Goal: Information Seeking & Learning: Check status

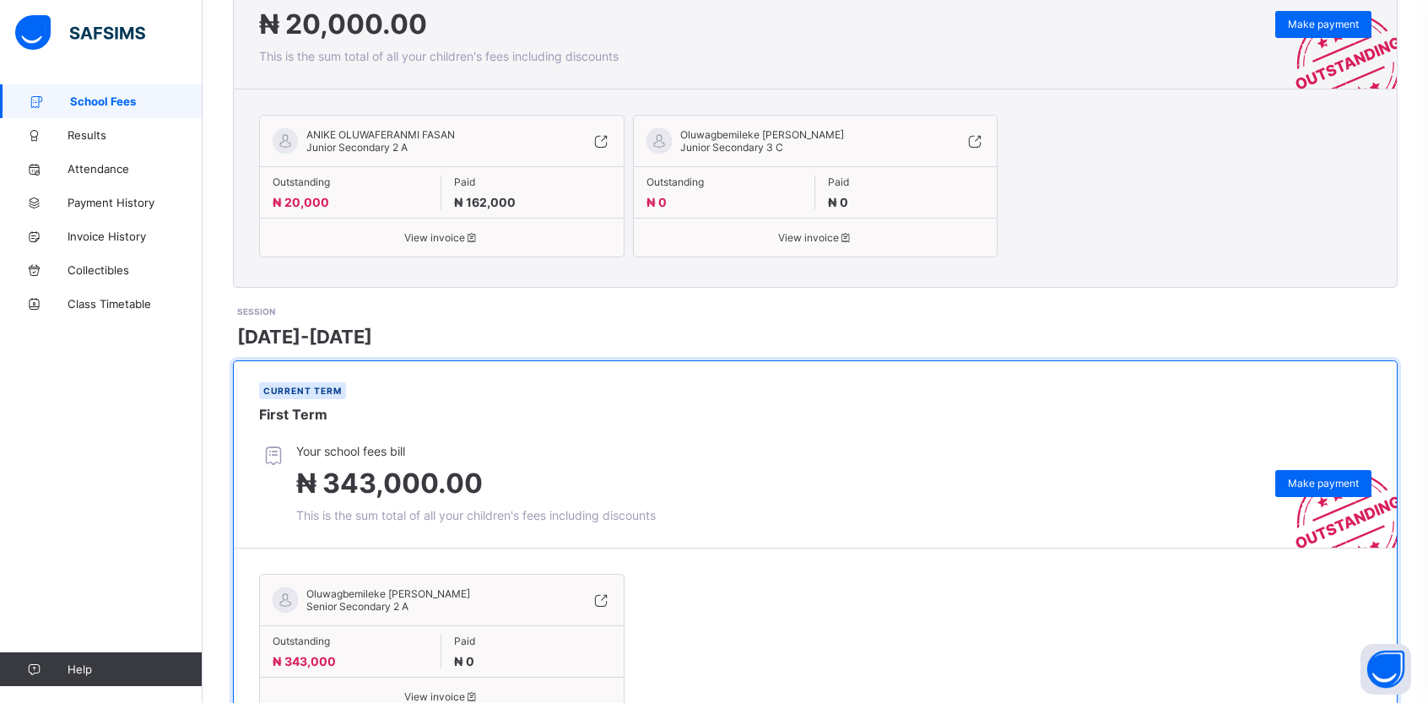
scroll to position [456, 0]
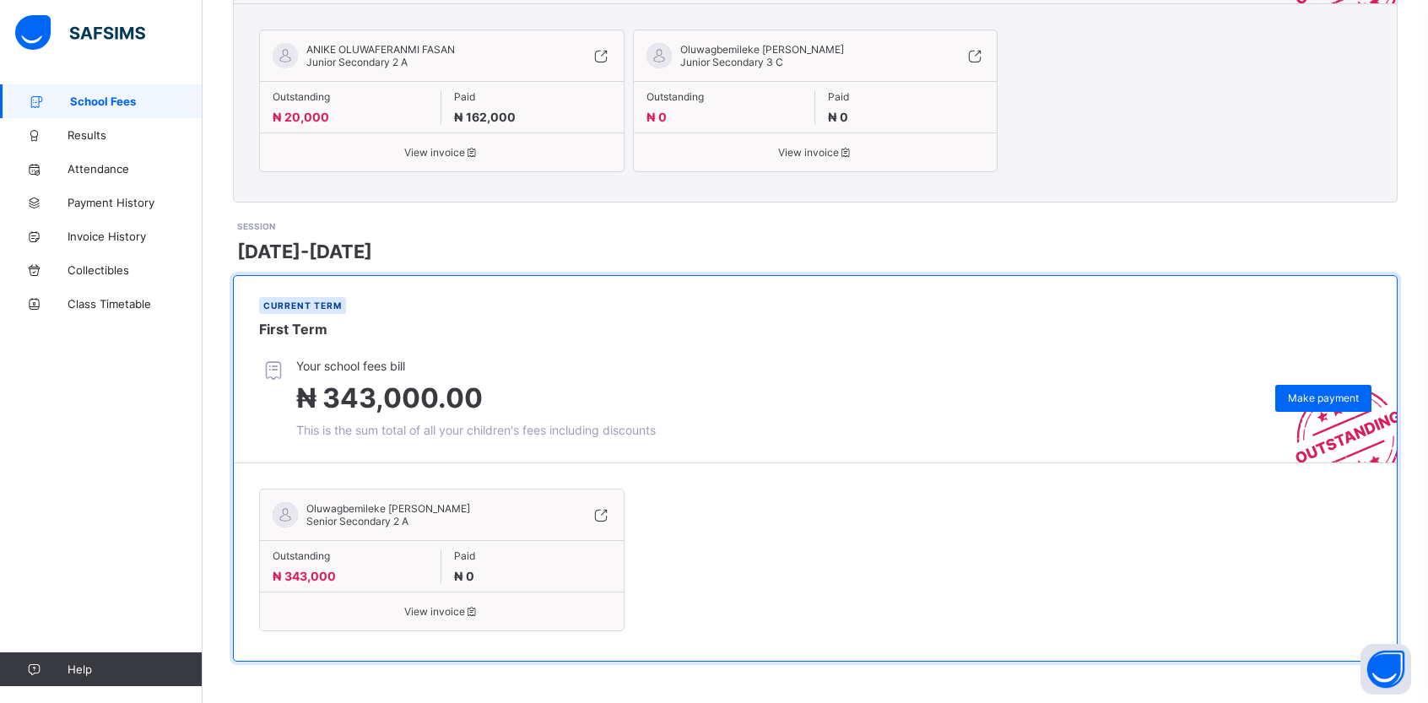
click at [405, 506] on span "Oluwagbemileke [PERSON_NAME]" at bounding box center [388, 508] width 164 height 13
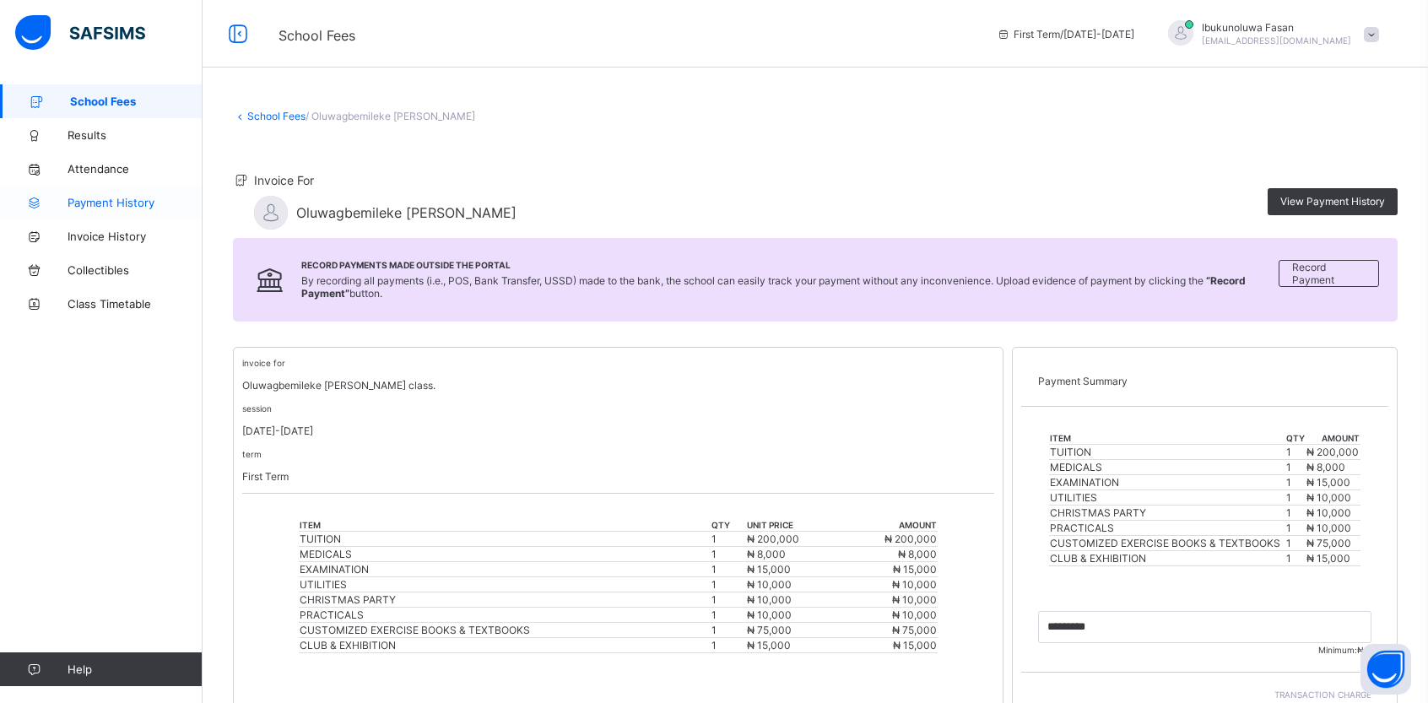
click at [113, 195] on link "Payment History" at bounding box center [101, 203] width 203 height 34
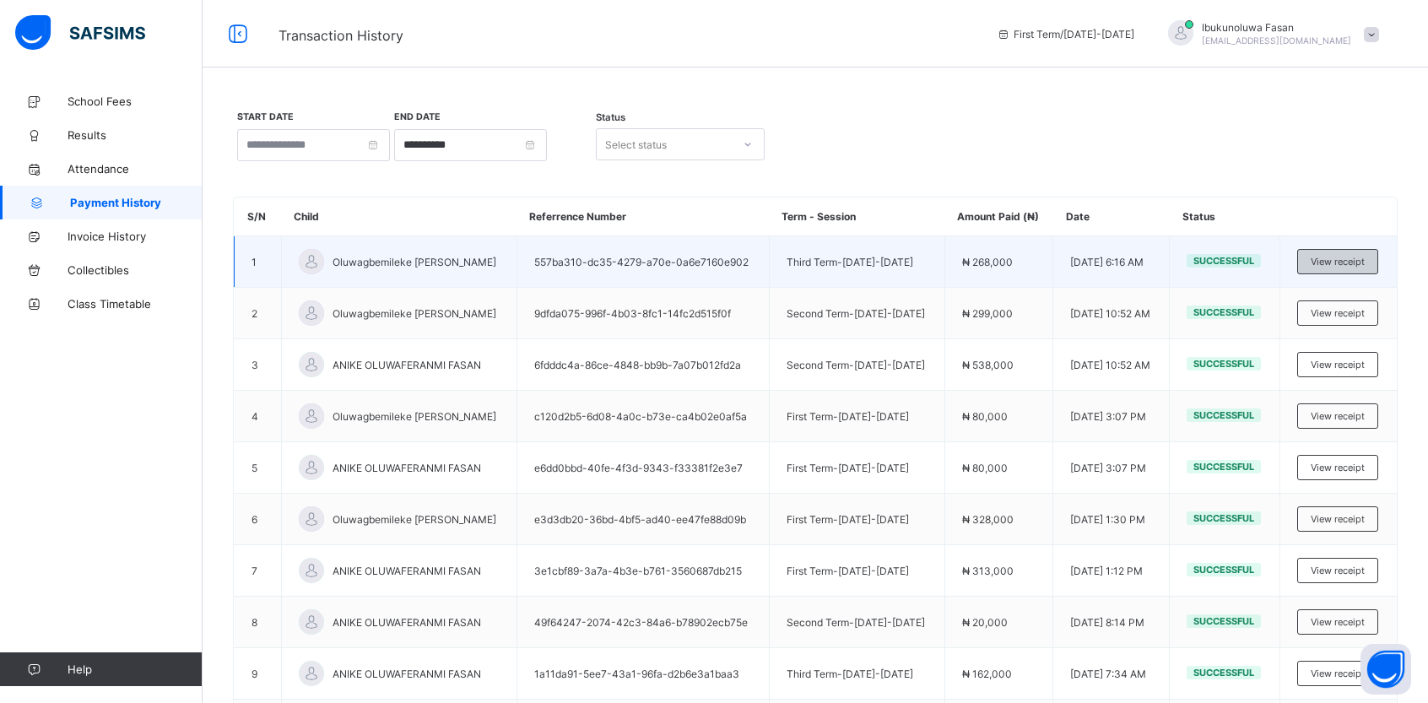
click at [1357, 259] on span "View receipt" at bounding box center [1338, 262] width 54 height 12
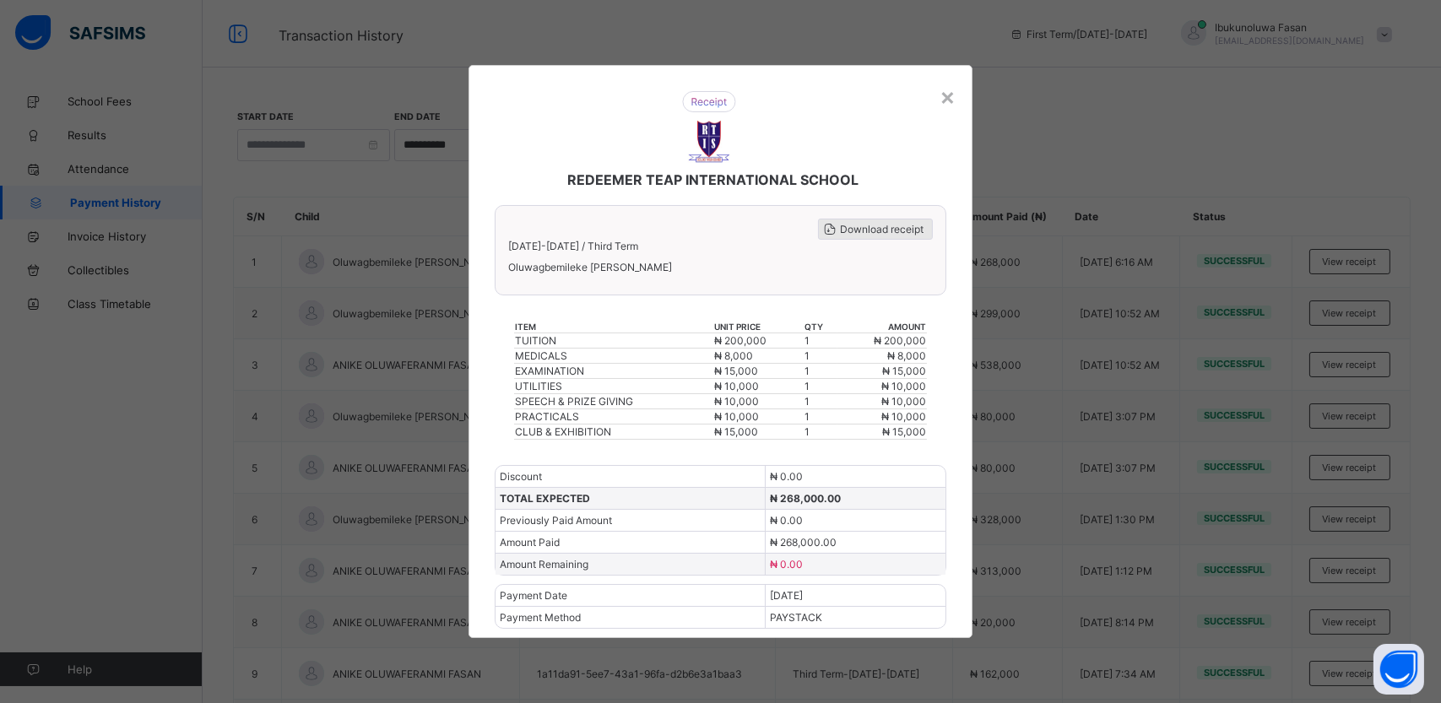
click at [884, 235] on span "Download receipt" at bounding box center [882, 229] width 84 height 13
click at [949, 104] on div "×" at bounding box center [947, 96] width 16 height 29
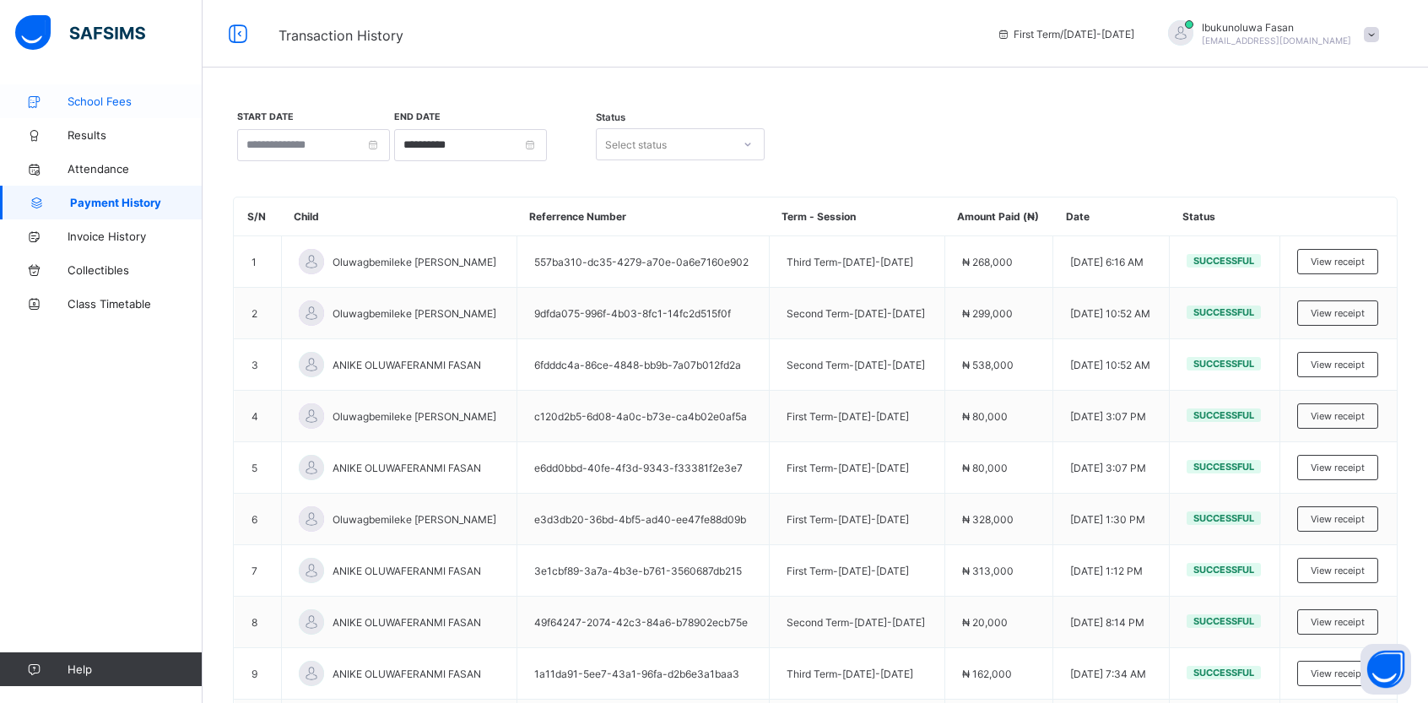
click at [105, 93] on link "School Fees" at bounding box center [101, 101] width 203 height 34
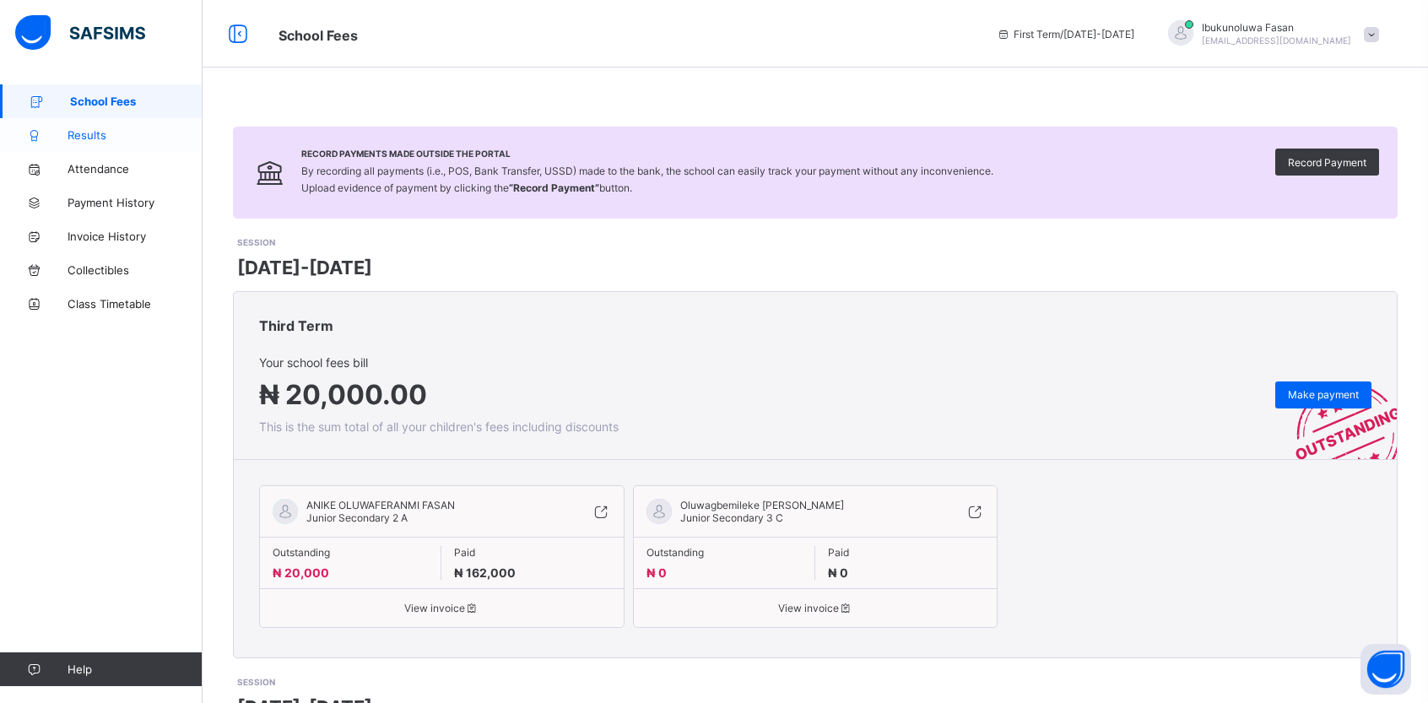
click at [84, 134] on span "Results" at bounding box center [135, 135] width 135 height 14
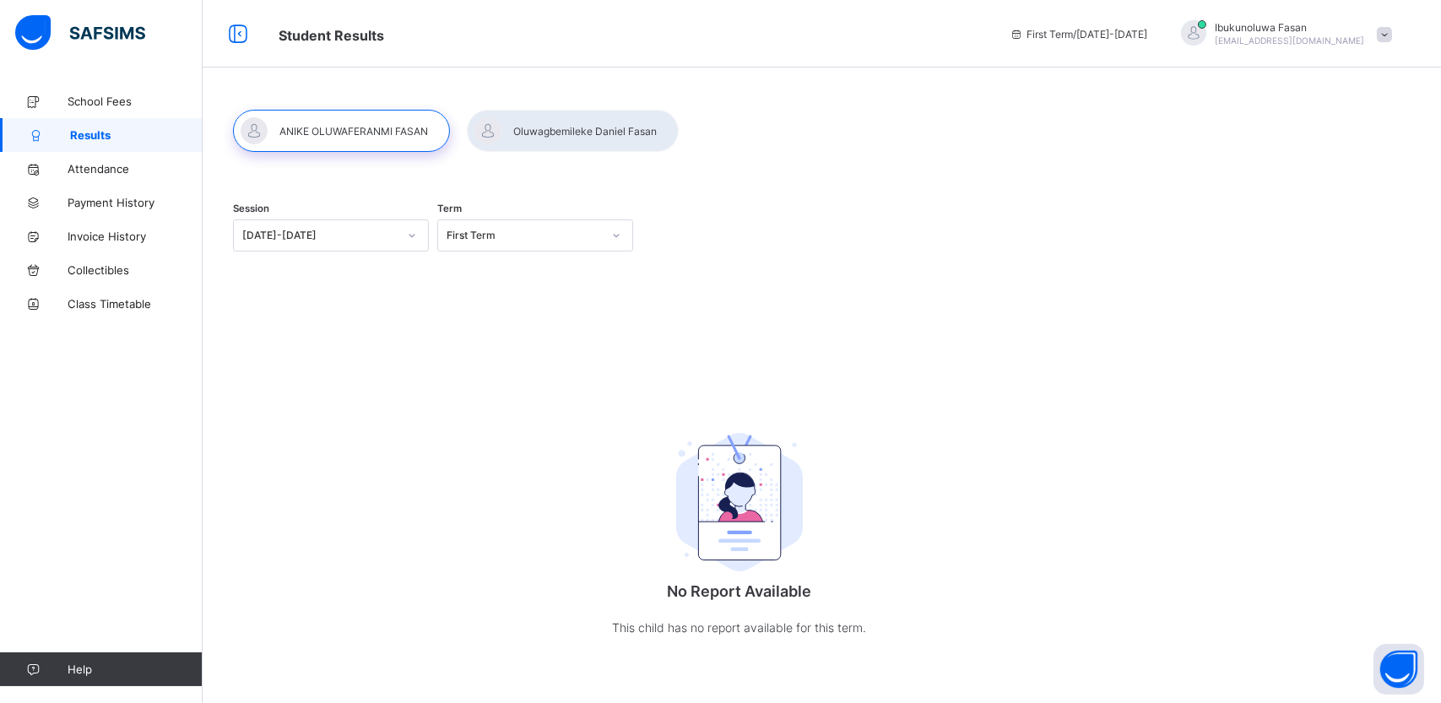
click at [623, 240] on div at bounding box center [616, 235] width 29 height 27
click at [574, 126] on div at bounding box center [573, 131] width 212 height 42
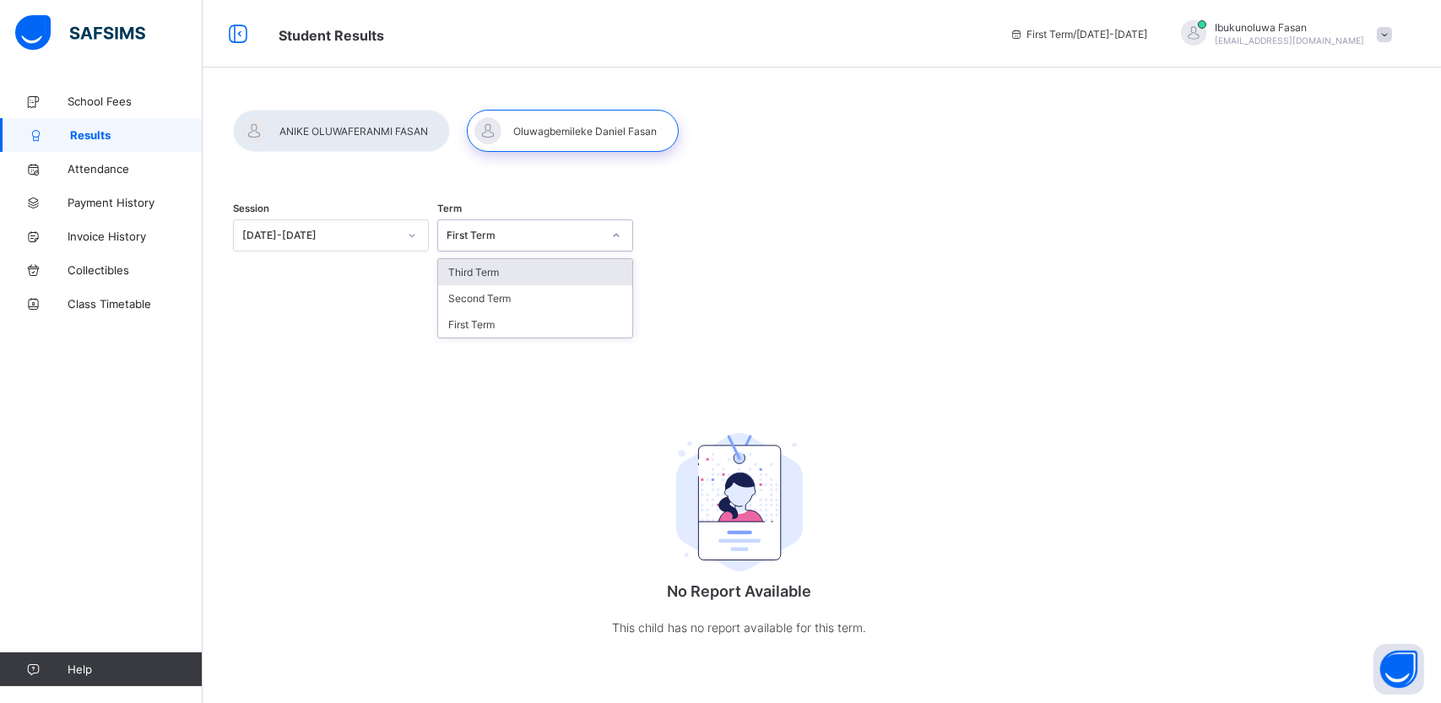
click at [615, 235] on icon at bounding box center [616, 235] width 10 height 17
click at [575, 261] on div "Third Term" at bounding box center [535, 272] width 194 height 26
click at [622, 245] on div at bounding box center [616, 235] width 29 height 27
click at [581, 286] on div "Second Term" at bounding box center [535, 298] width 194 height 26
click at [618, 233] on icon at bounding box center [616, 235] width 10 height 17
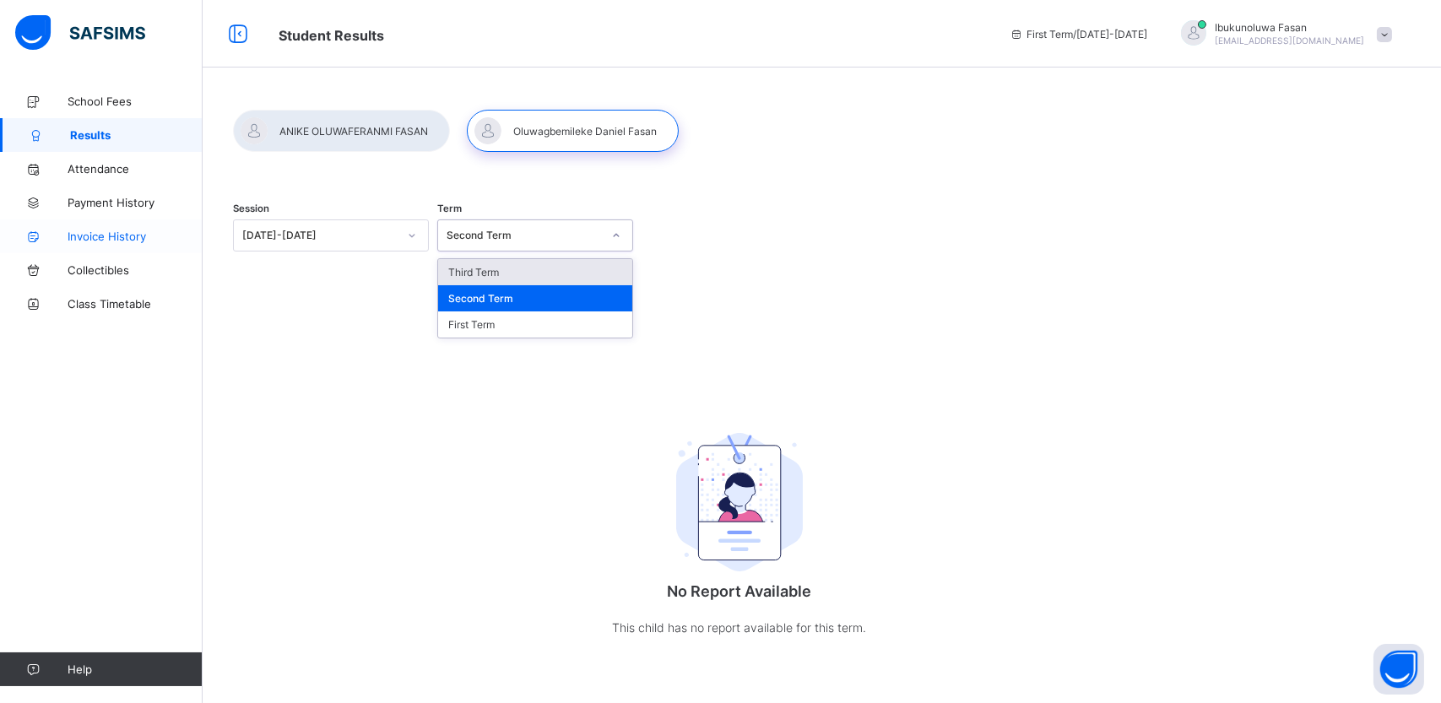
click at [117, 241] on span "Invoice History" at bounding box center [135, 237] width 135 height 14
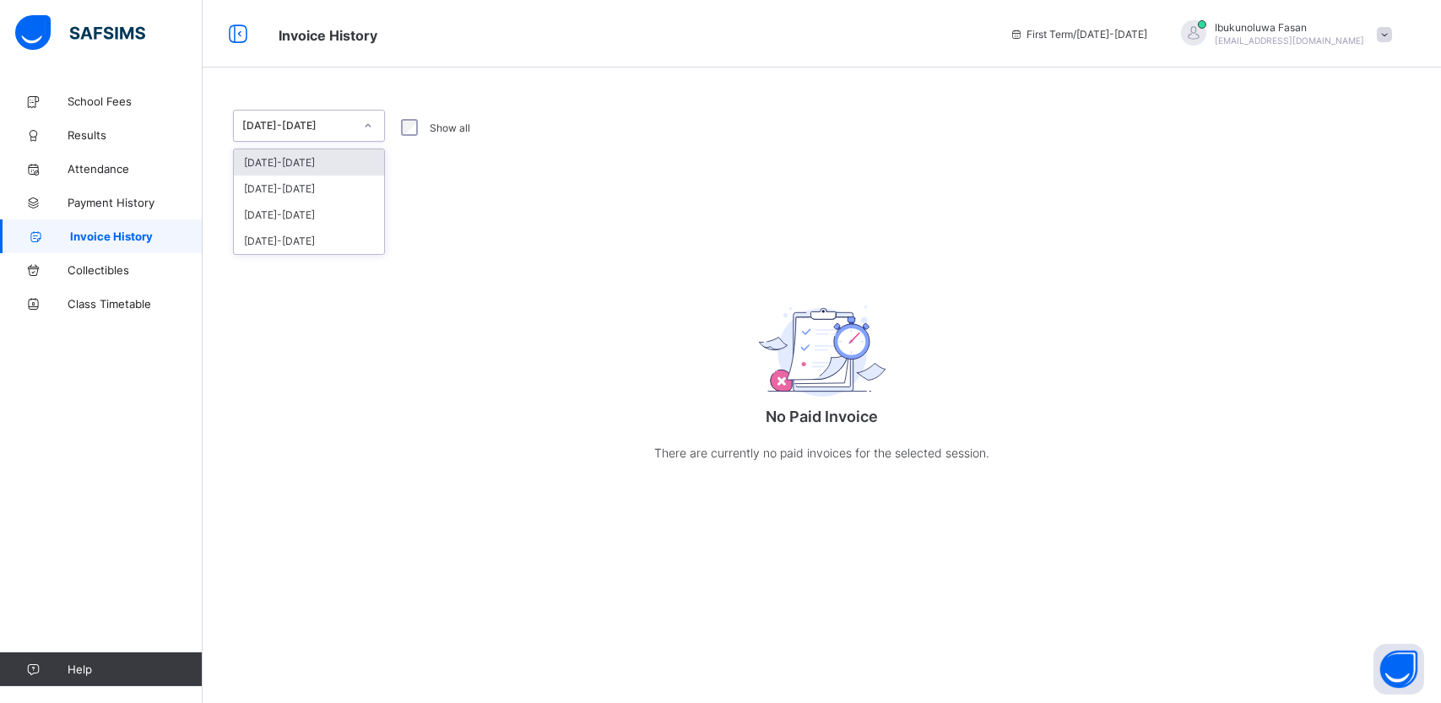
click at [369, 133] on icon at bounding box center [368, 125] width 10 height 17
click at [369, 133] on div at bounding box center [368, 125] width 29 height 27
click at [369, 133] on icon at bounding box center [368, 125] width 10 height 17
click at [330, 241] on div "[DATE]-[DATE]" at bounding box center [309, 241] width 150 height 26
click at [369, 123] on icon at bounding box center [368, 125] width 10 height 17
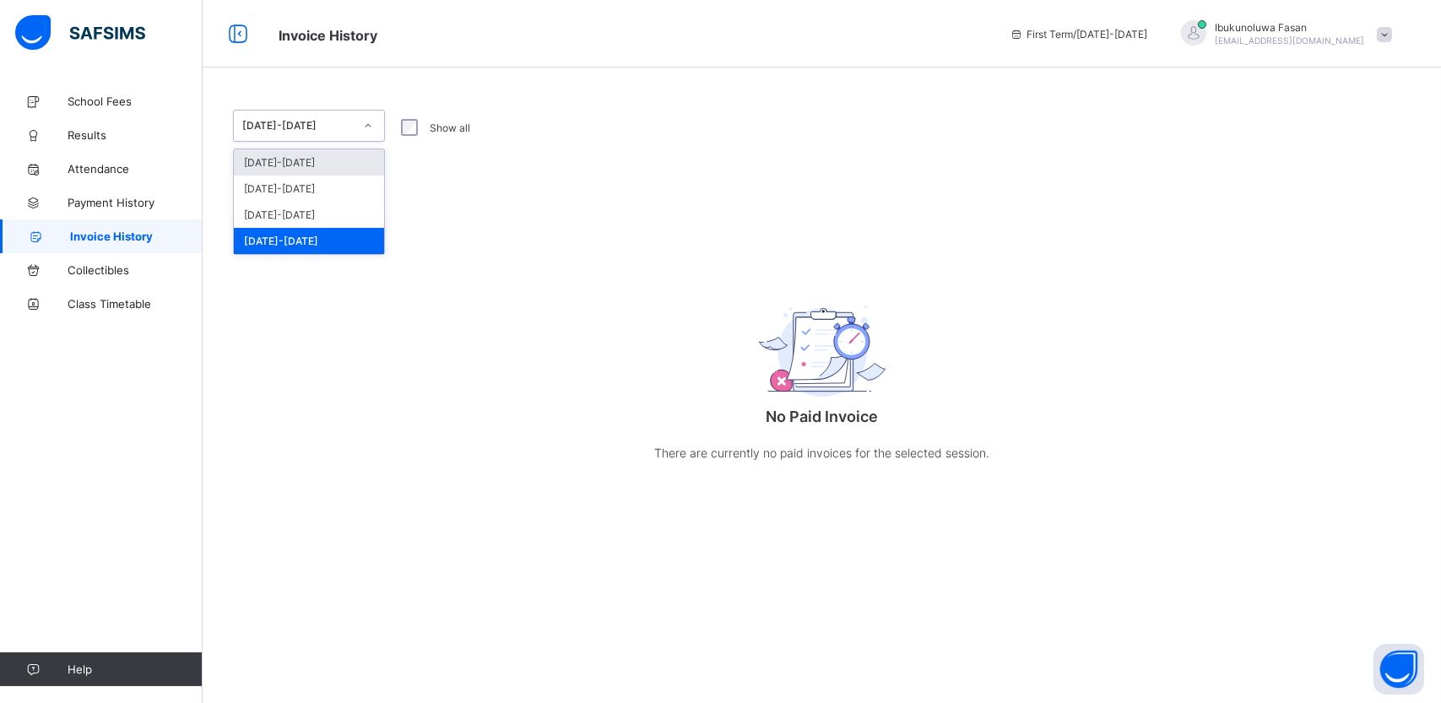
click at [325, 165] on div "[DATE]-[DATE]" at bounding box center [309, 162] width 150 height 26
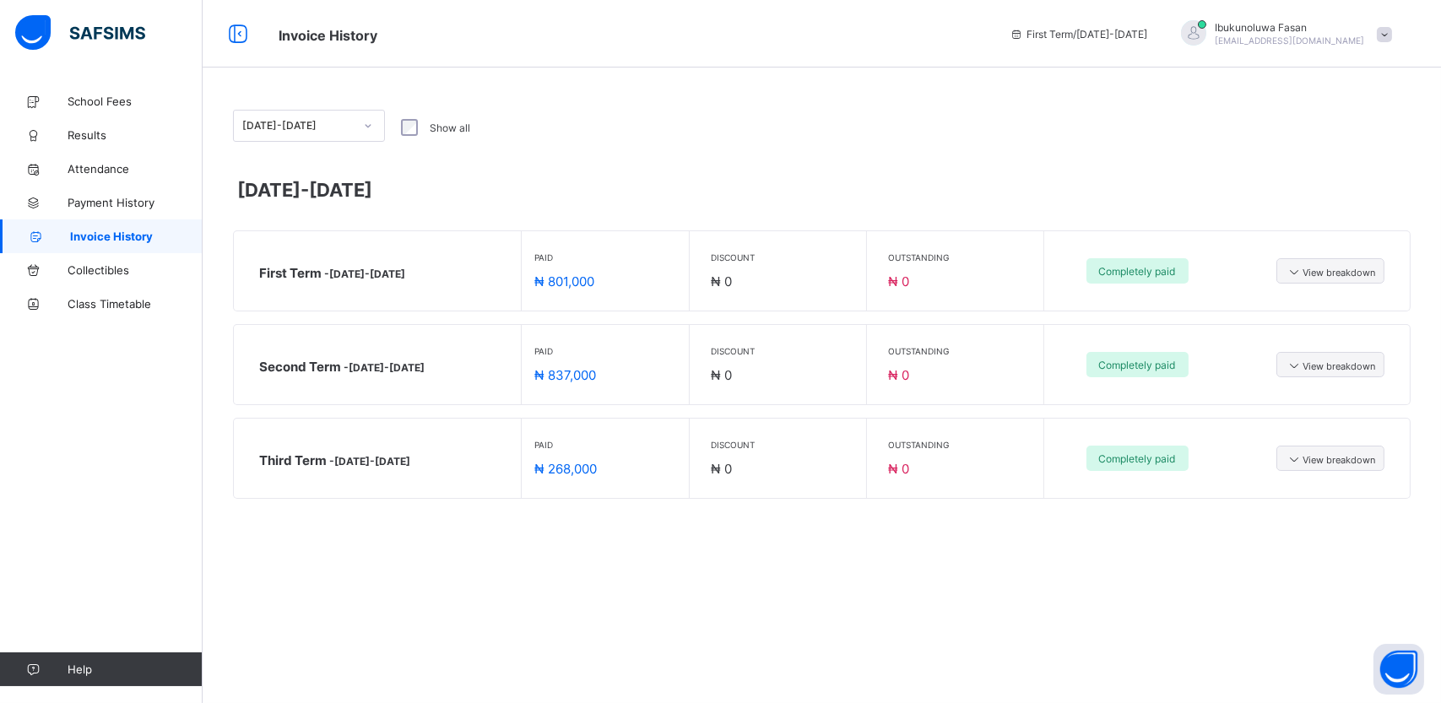
click at [1392, 34] on div "Ibukunoluwa Fasan ibukunfasan@yahoo.com" at bounding box center [1282, 34] width 236 height 28
click at [785, 64] on div "Invoice History First Term / 2025-2026 Ibukunoluwa Fasan ibukunfasan@yahoo.com" at bounding box center [720, 34] width 1441 height 68
click at [235, 27] on icon at bounding box center [238, 34] width 29 height 24
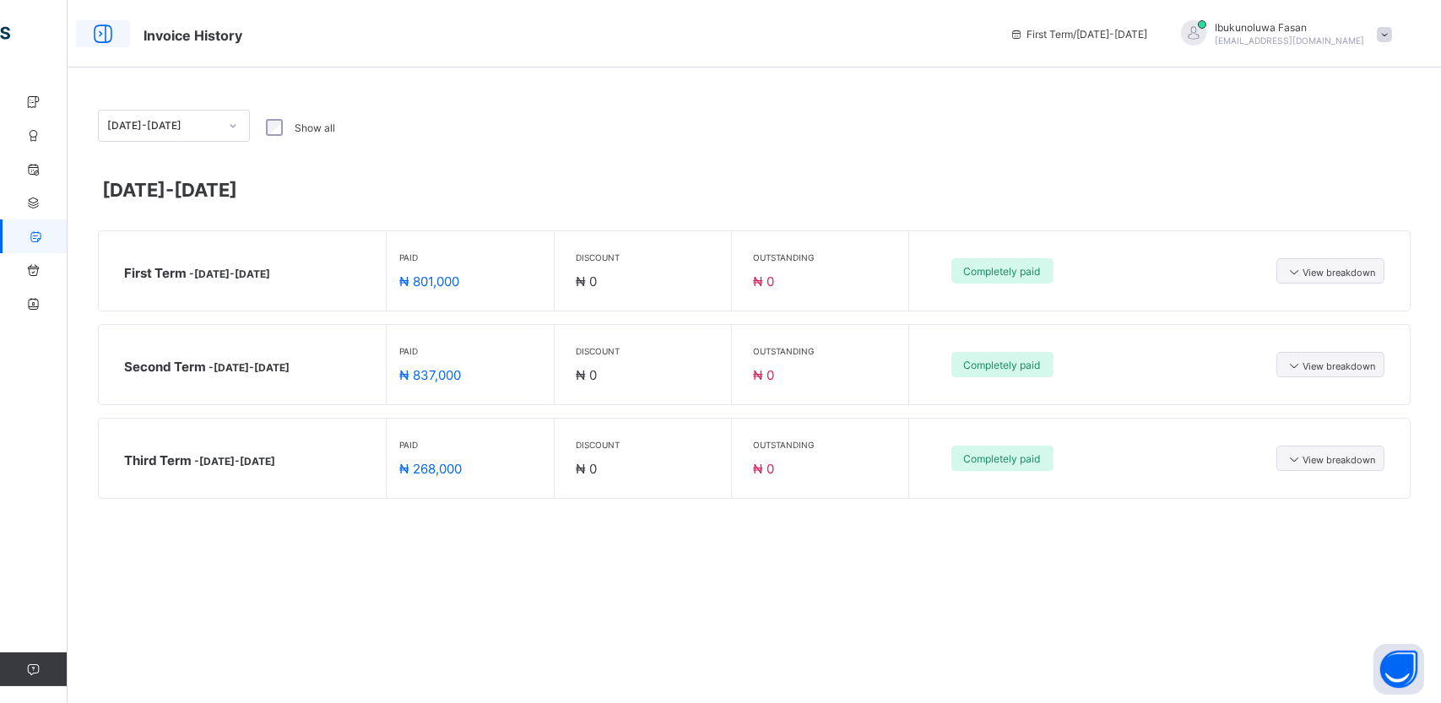
click at [95, 35] on icon at bounding box center [103, 34] width 29 height 24
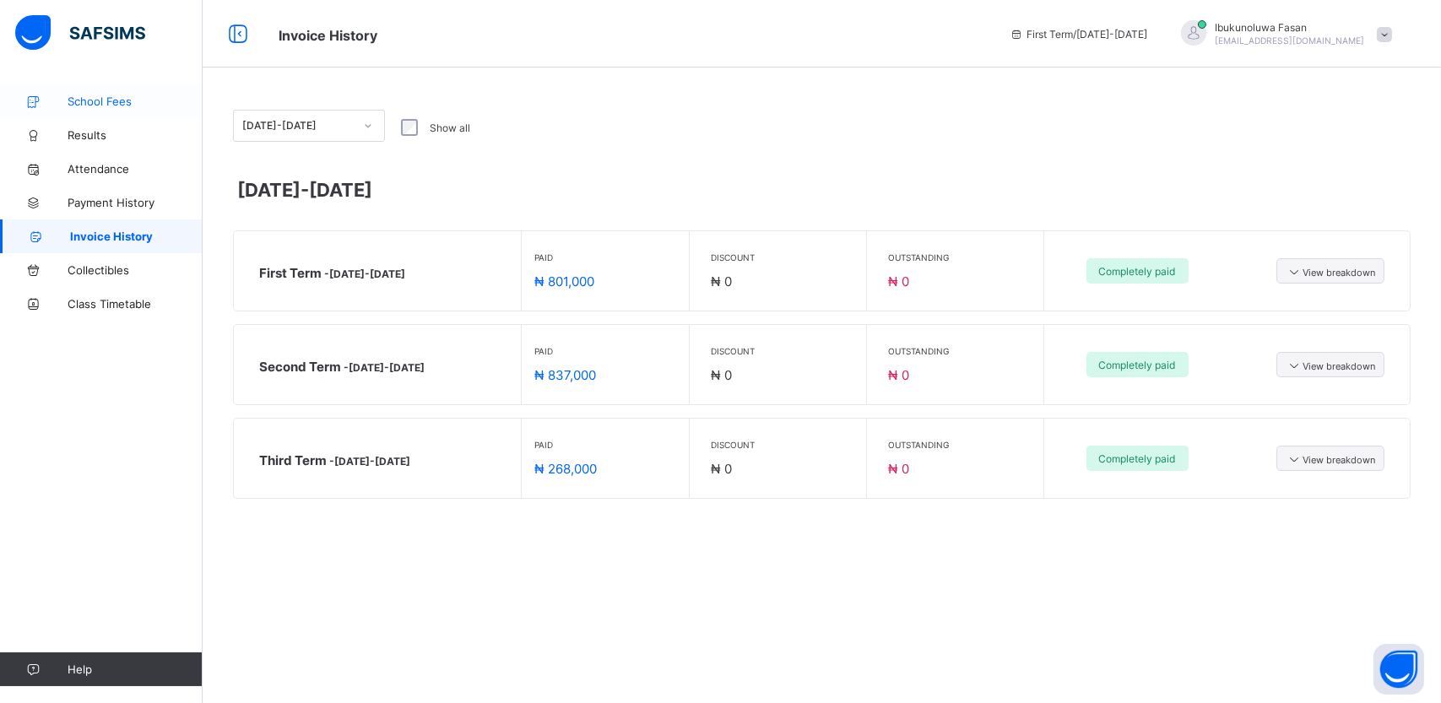
click at [98, 109] on link "School Fees" at bounding box center [101, 101] width 203 height 34
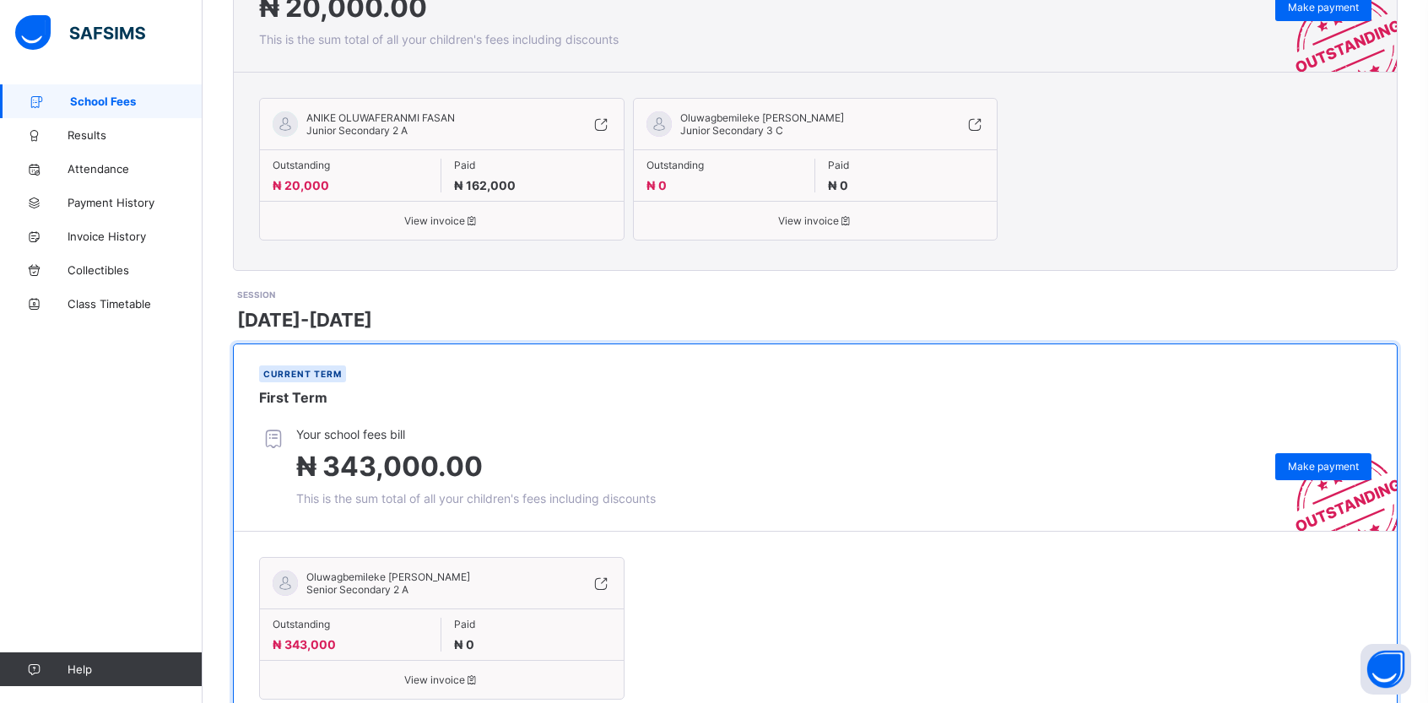
scroll to position [456, 0]
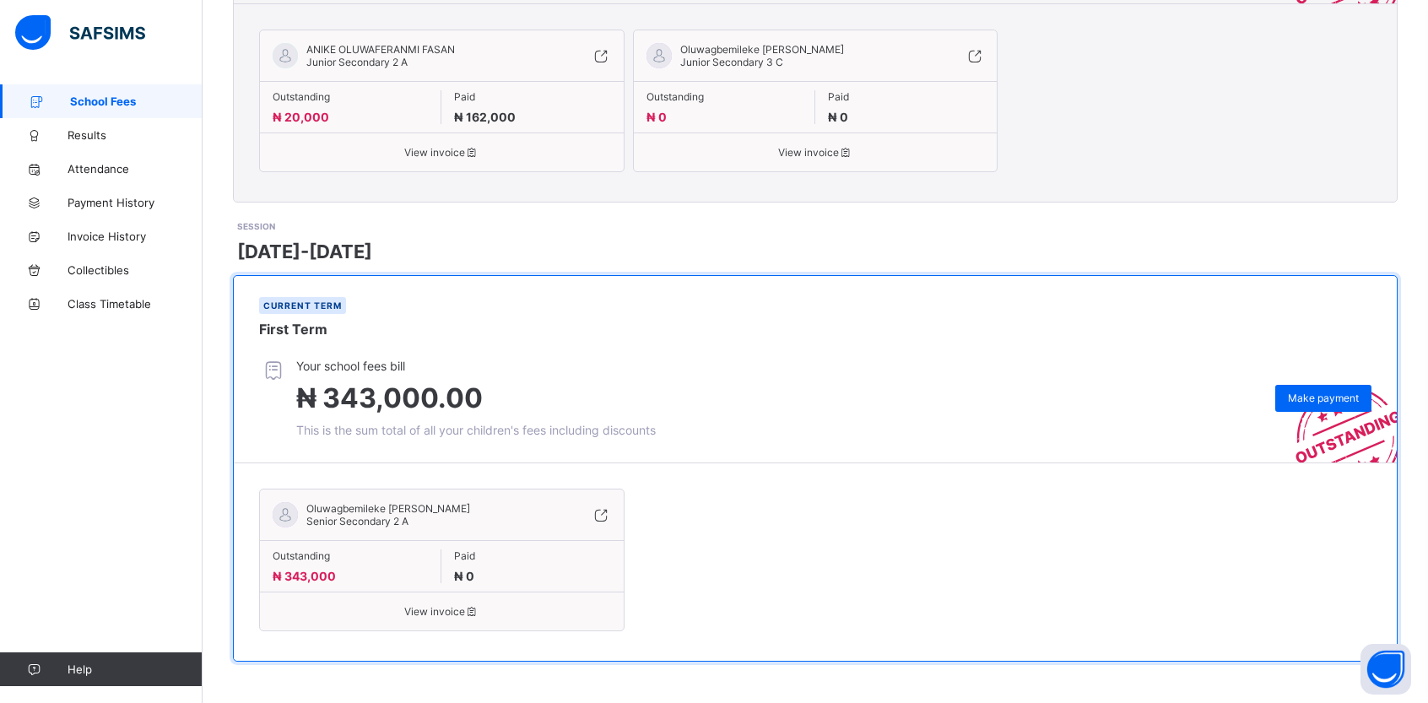
click at [604, 513] on icon at bounding box center [601, 514] width 19 height 17
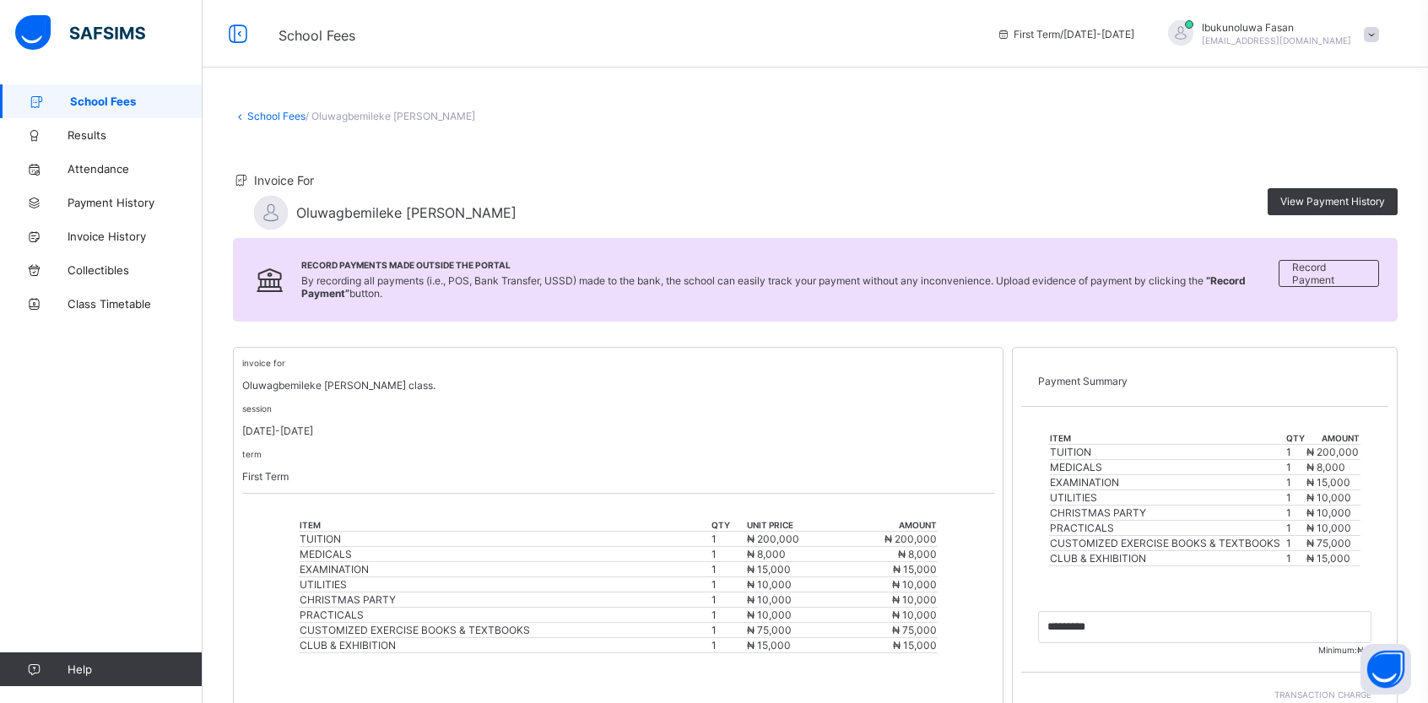
click at [270, 113] on link "School Fees" at bounding box center [276, 116] width 58 height 13
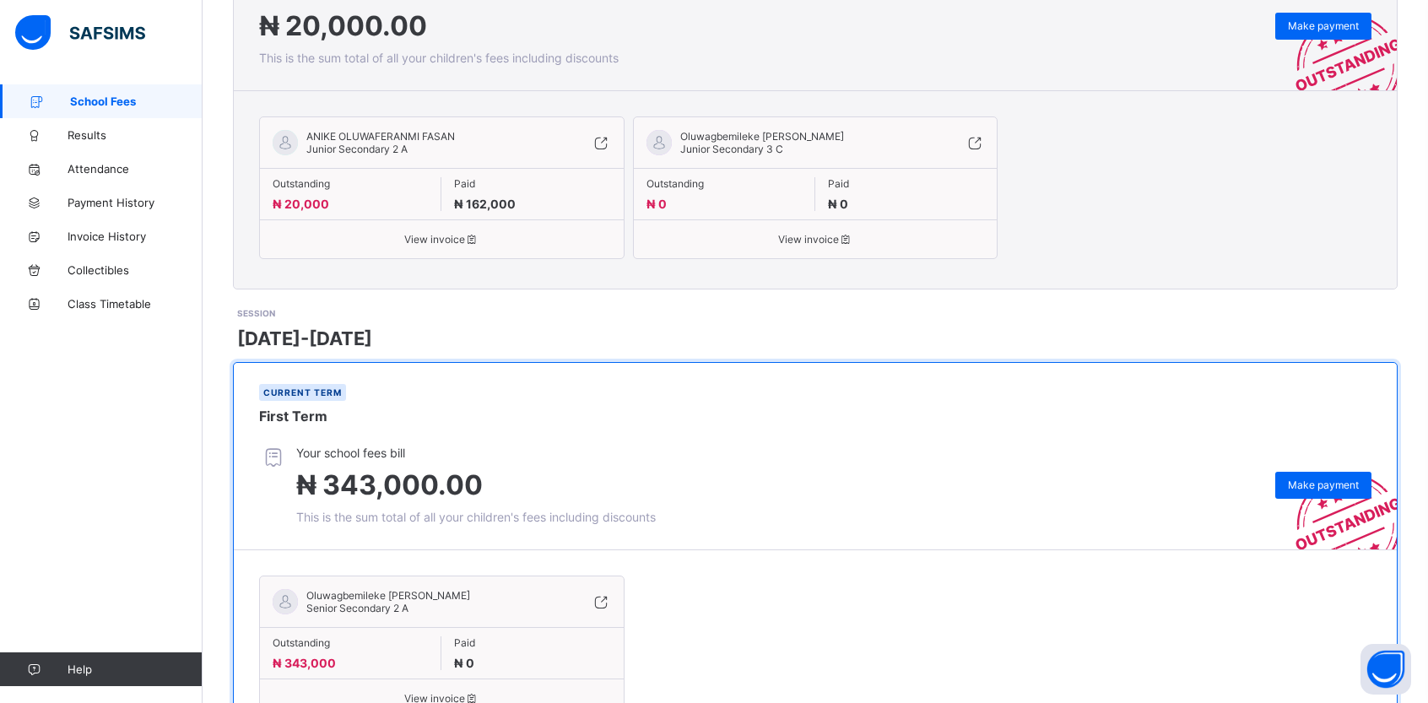
scroll to position [367, 0]
click at [420, 142] on span "ANIKE OLUWAFERANMI FASAN" at bounding box center [380, 138] width 149 height 13
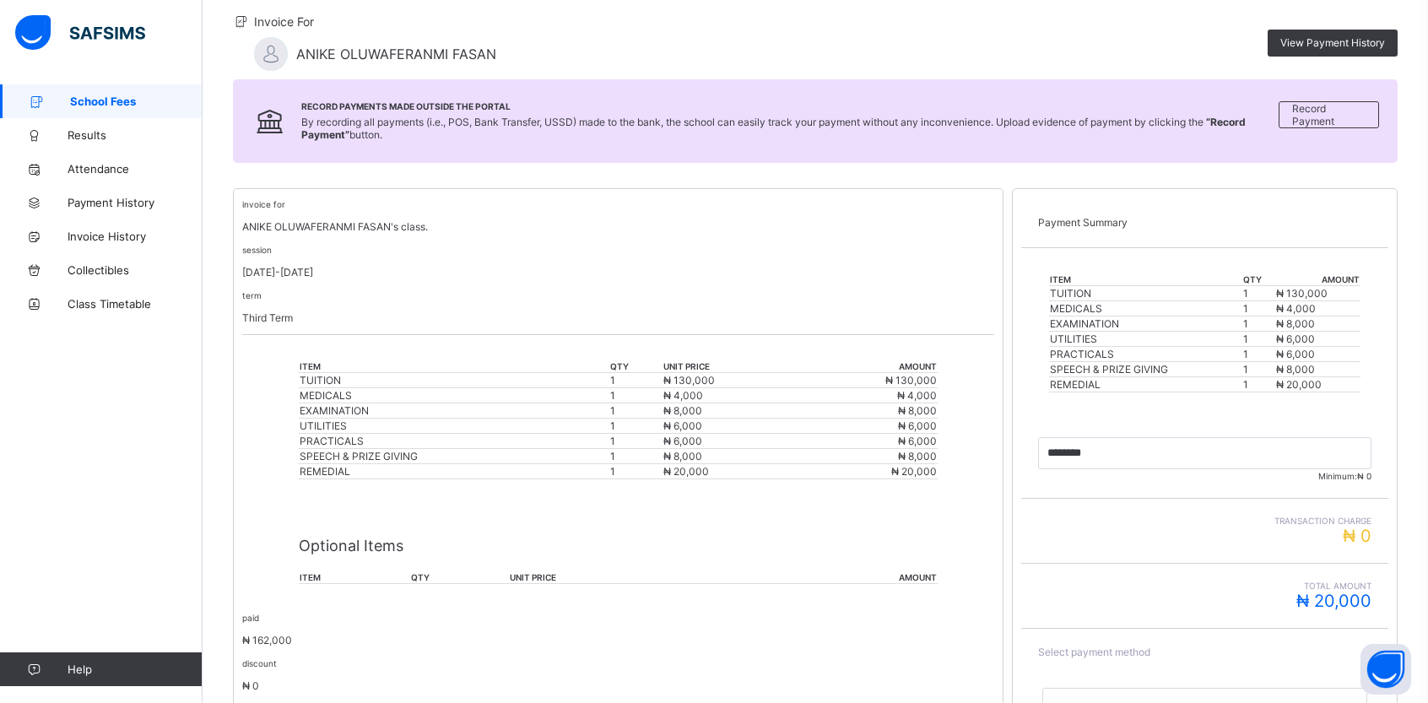
scroll to position [169, 0]
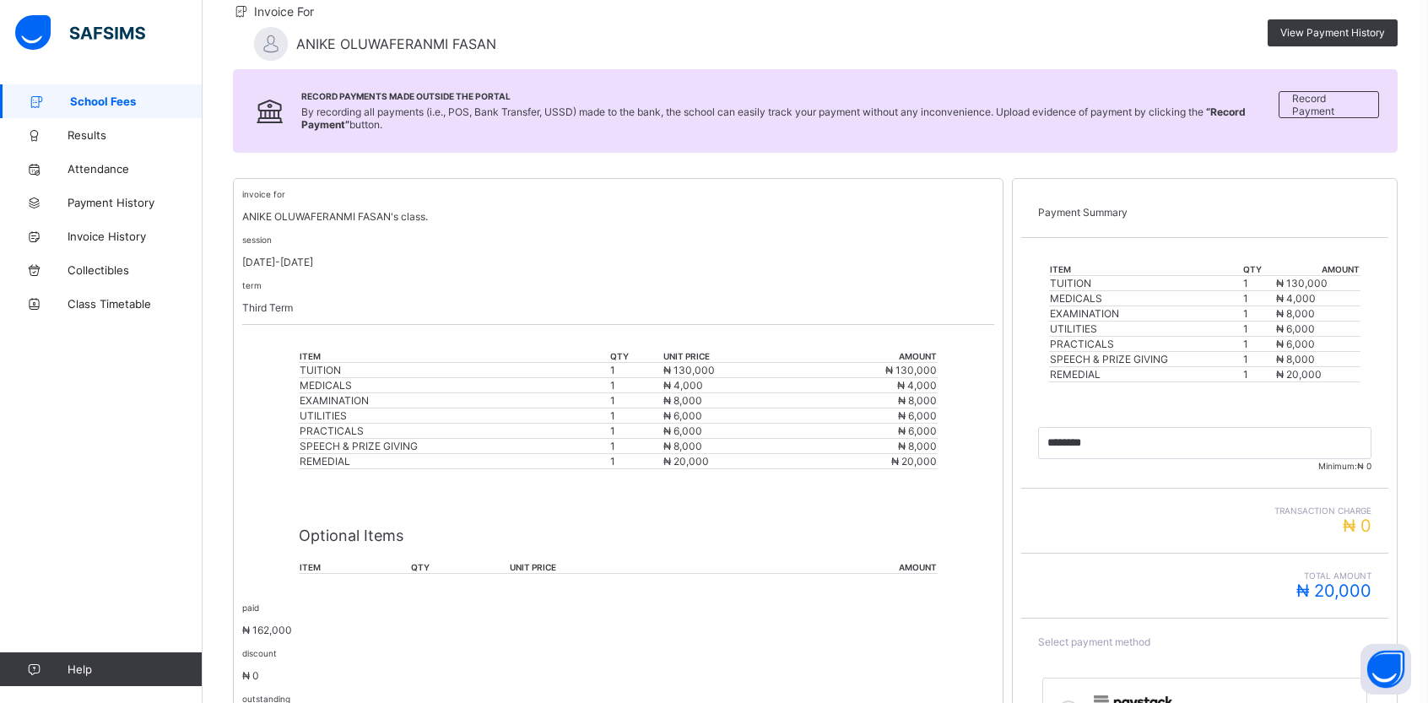
click at [126, 100] on span "School Fees" at bounding box center [136, 102] width 133 height 14
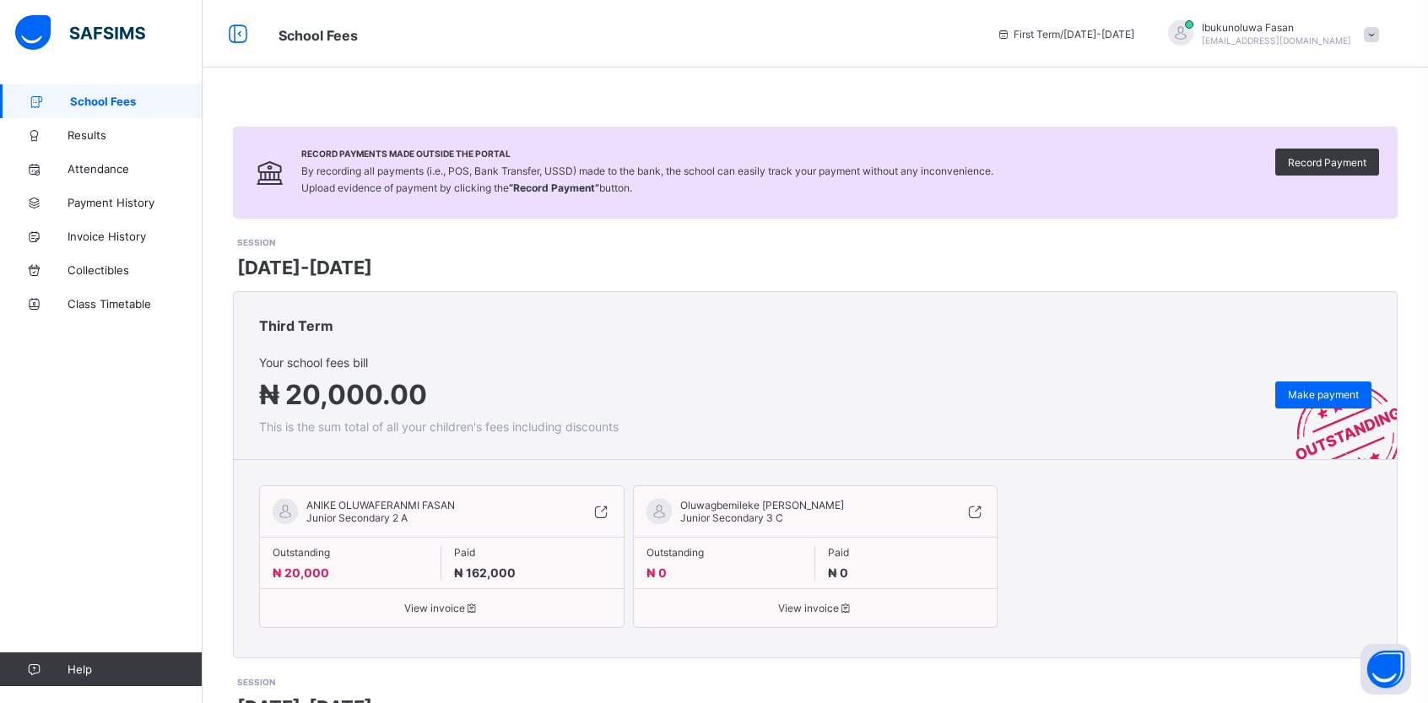
scroll to position [4, 0]
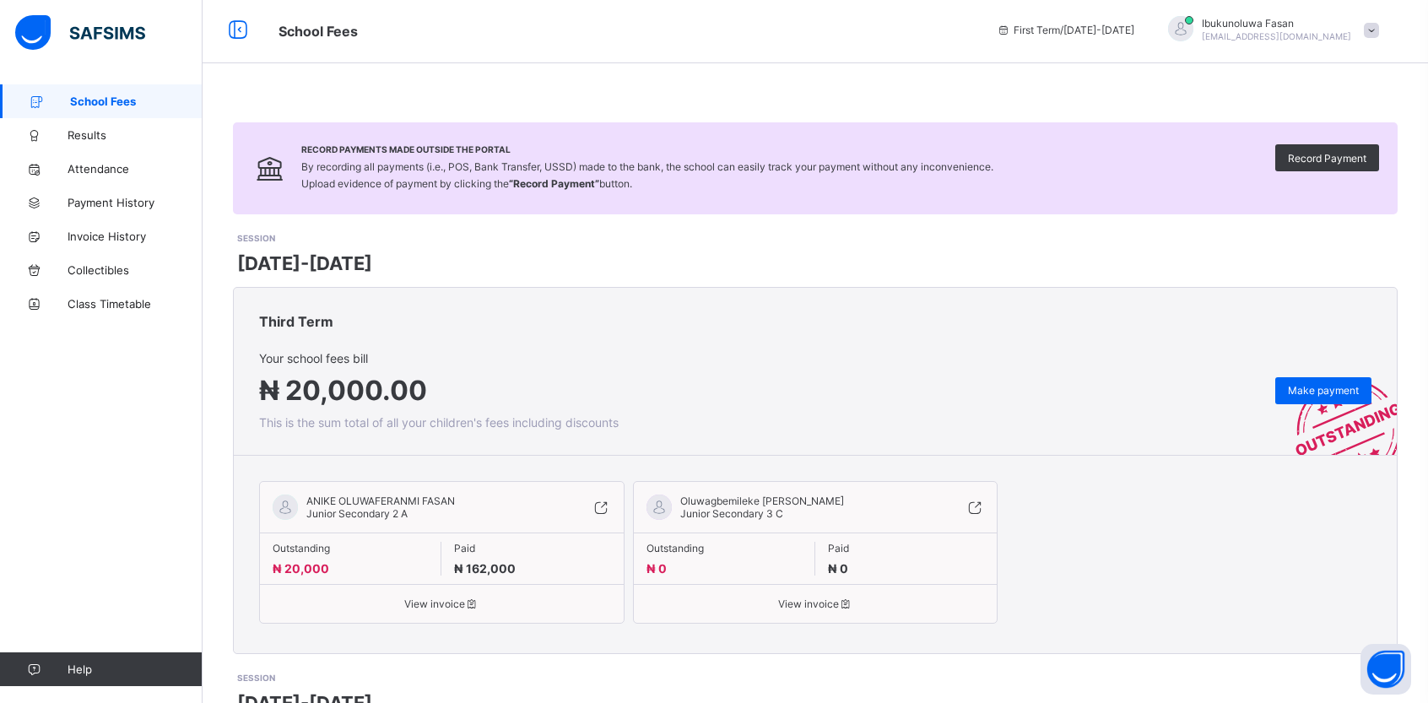
click at [1134, 31] on span "First Term / 2025-2026" at bounding box center [1066, 30] width 138 height 13
click at [1379, 31] on span at bounding box center [1371, 30] width 15 height 15
click at [128, 206] on span "Payment History" at bounding box center [135, 203] width 135 height 14
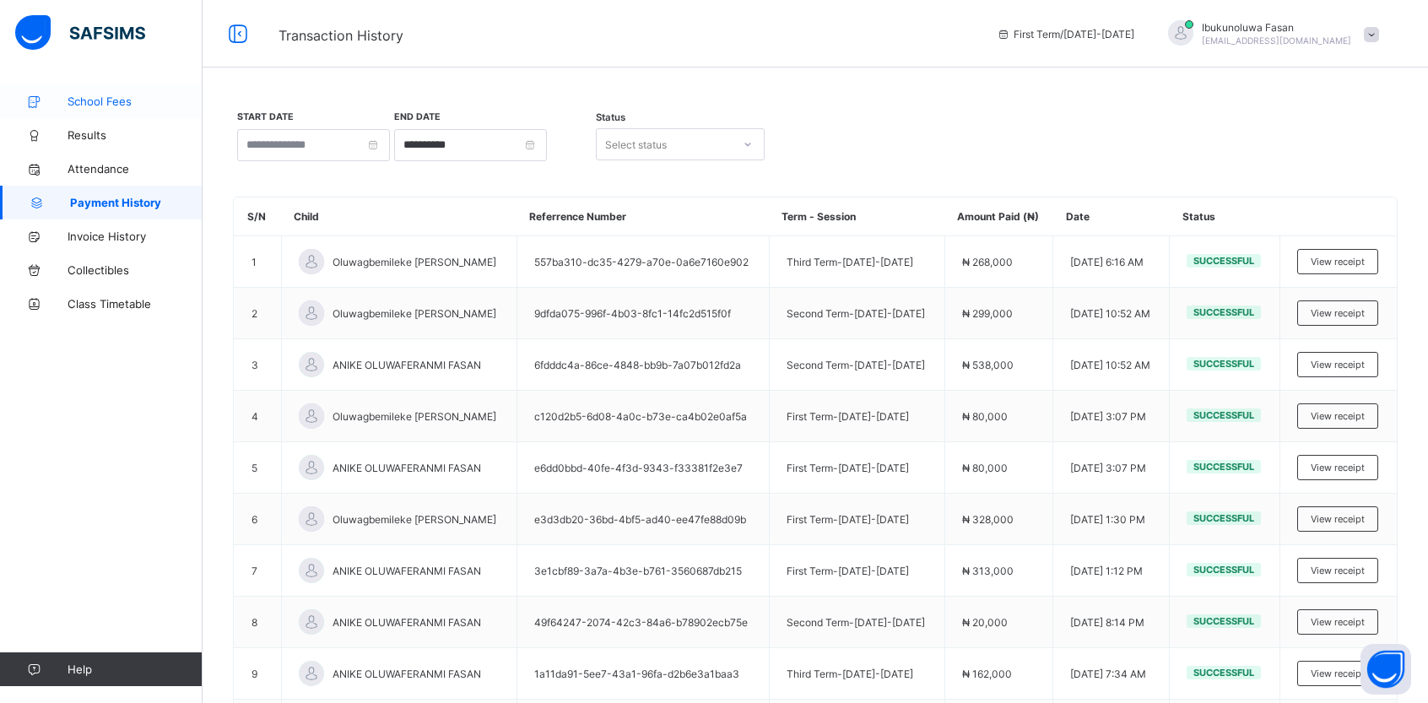
click at [111, 109] on link "School Fees" at bounding box center [101, 101] width 203 height 34
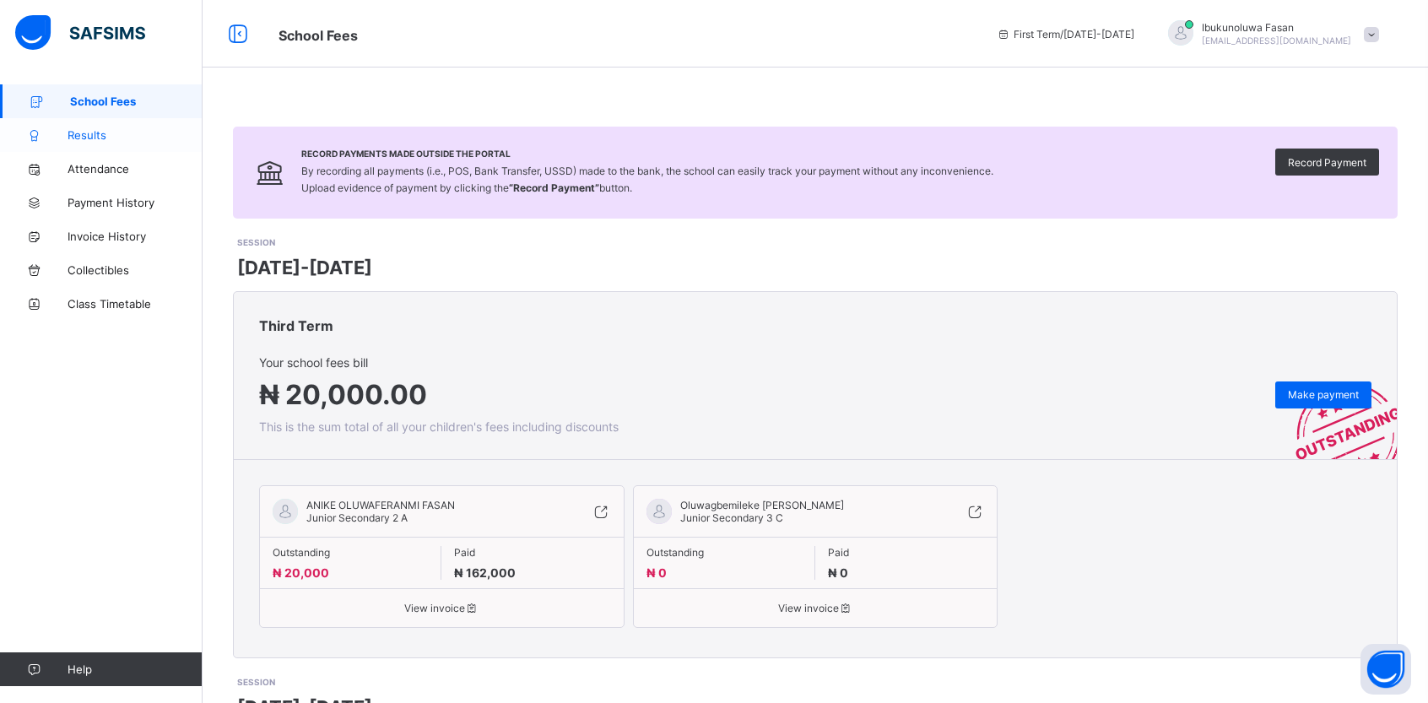
click at [109, 139] on span "Results" at bounding box center [135, 135] width 135 height 14
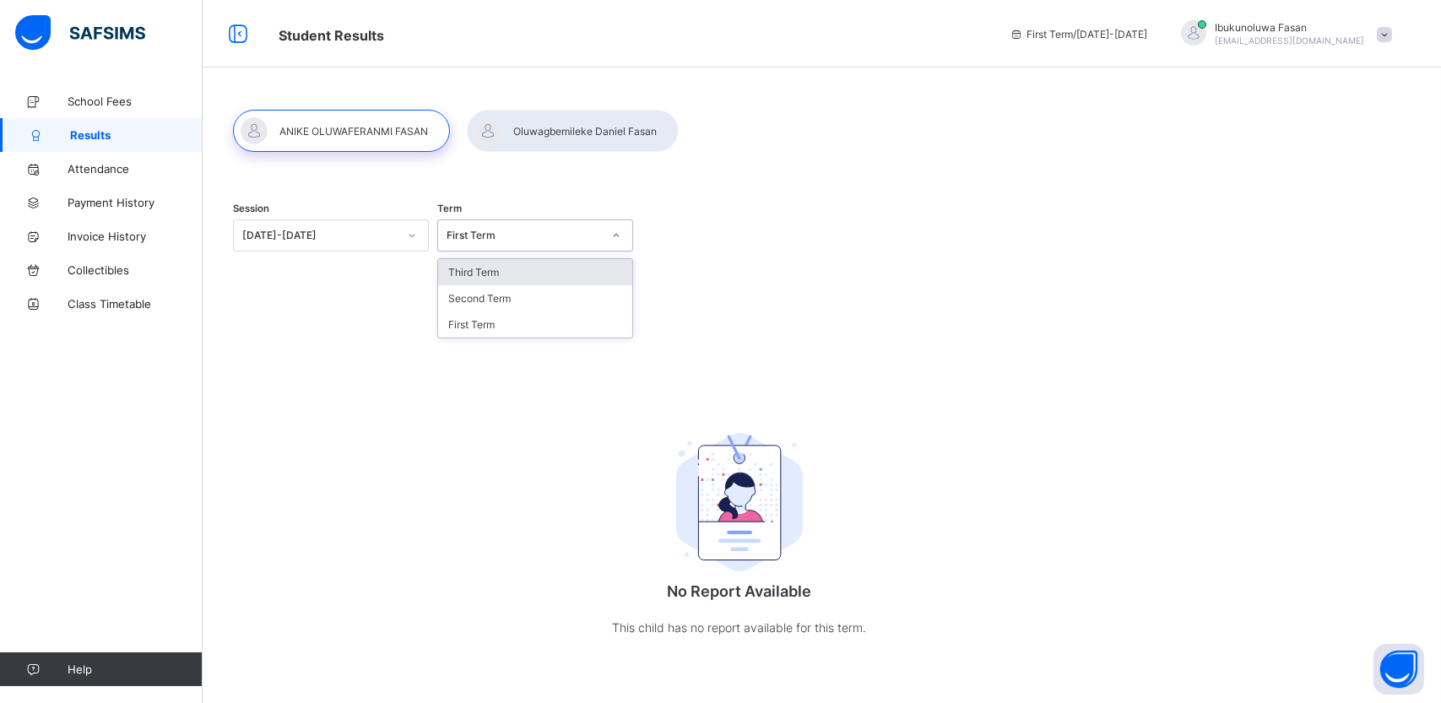
click at [496, 246] on div "First Term" at bounding box center [519, 236] width 162 height 24
click at [497, 295] on div "Second Term" at bounding box center [535, 298] width 194 height 26
click at [104, 232] on span "Invoice History" at bounding box center [135, 237] width 135 height 14
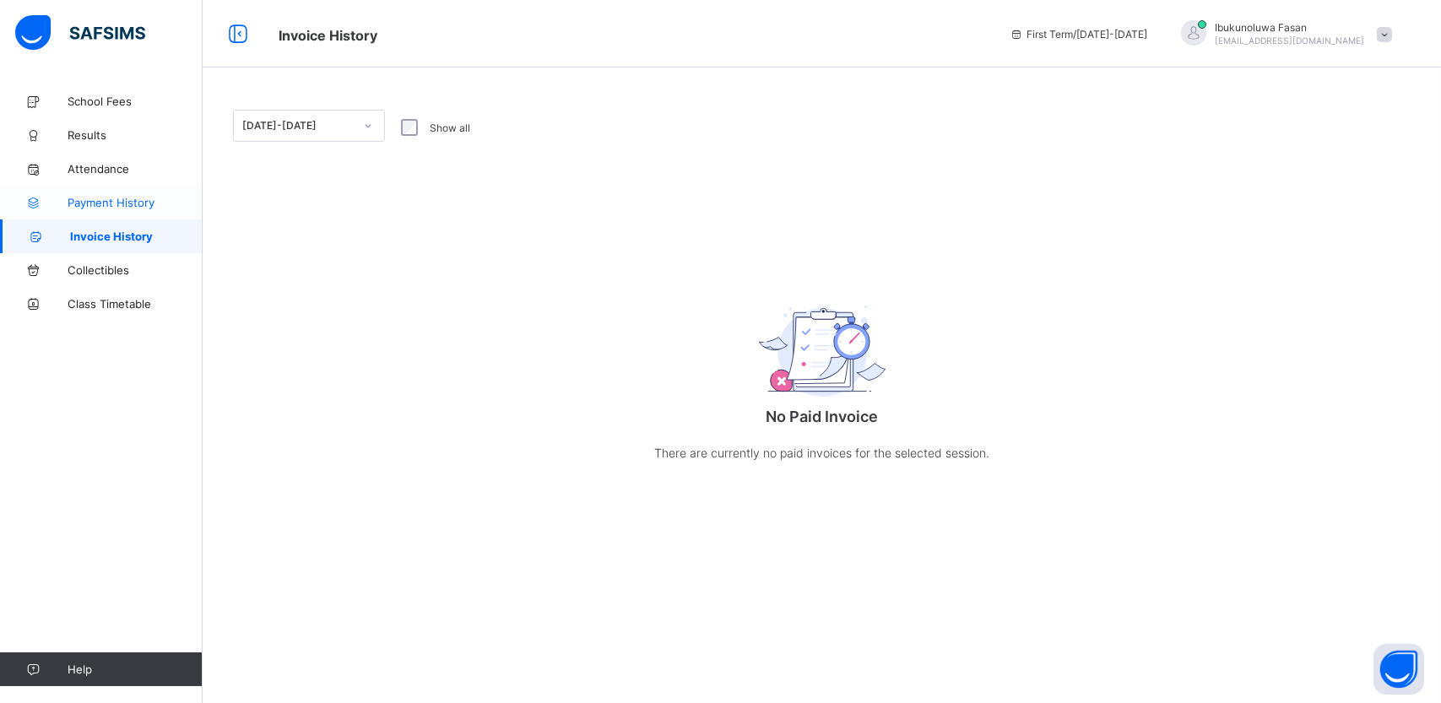
click at [108, 190] on link "Payment History" at bounding box center [101, 203] width 203 height 34
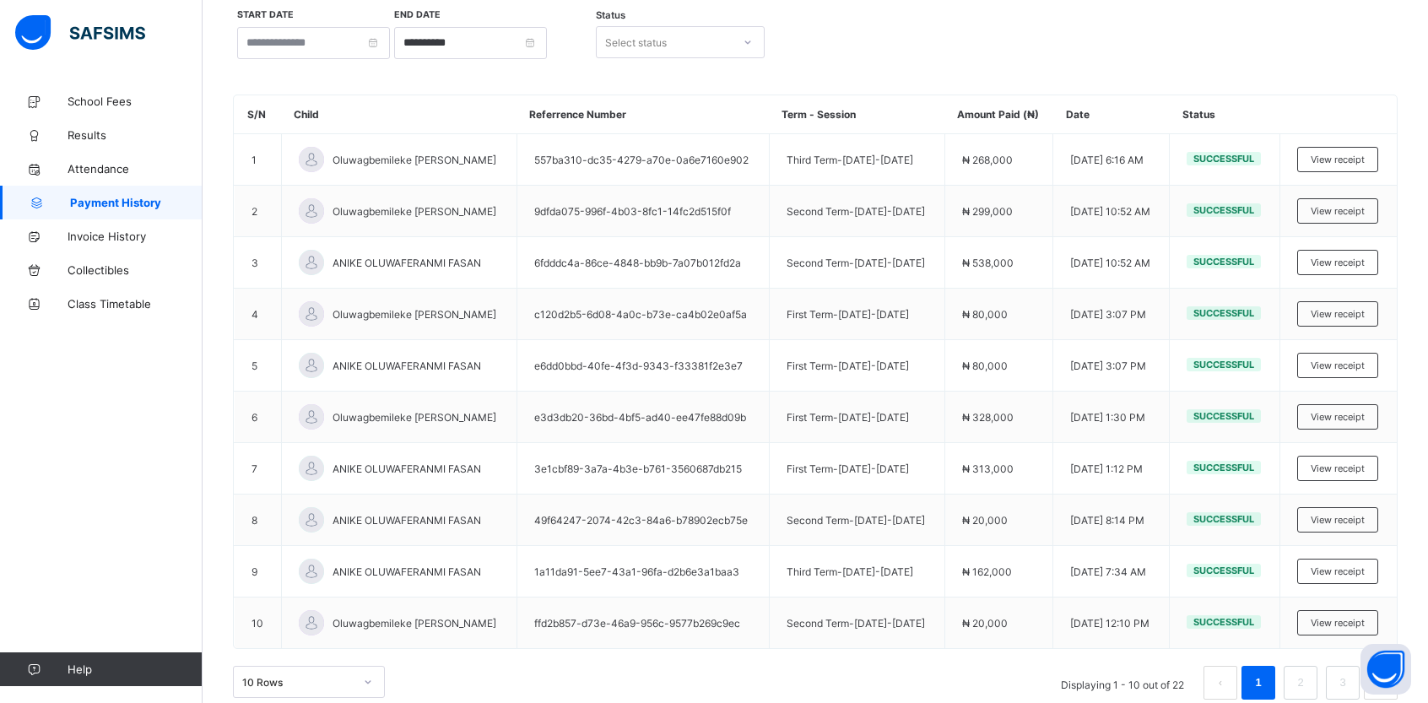
scroll to position [122, 0]
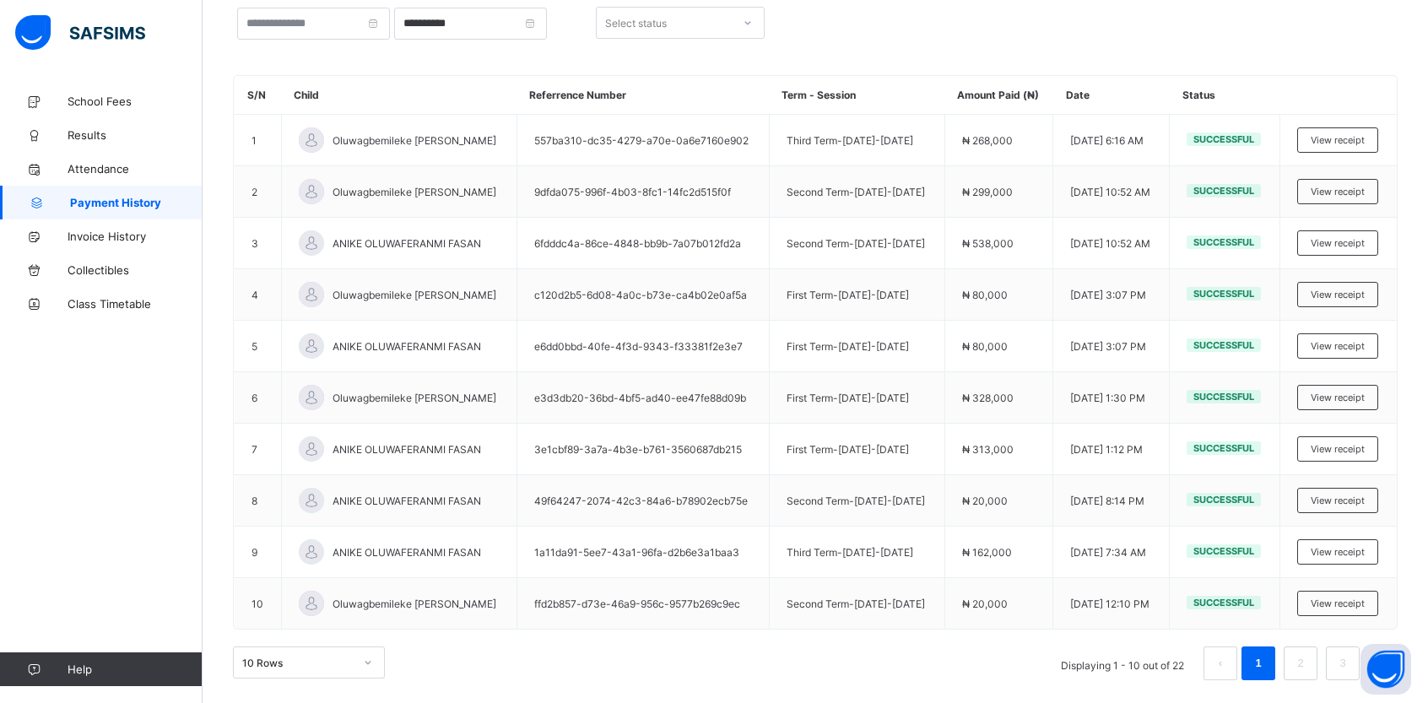
click at [98, 29] on img at bounding box center [80, 32] width 130 height 35
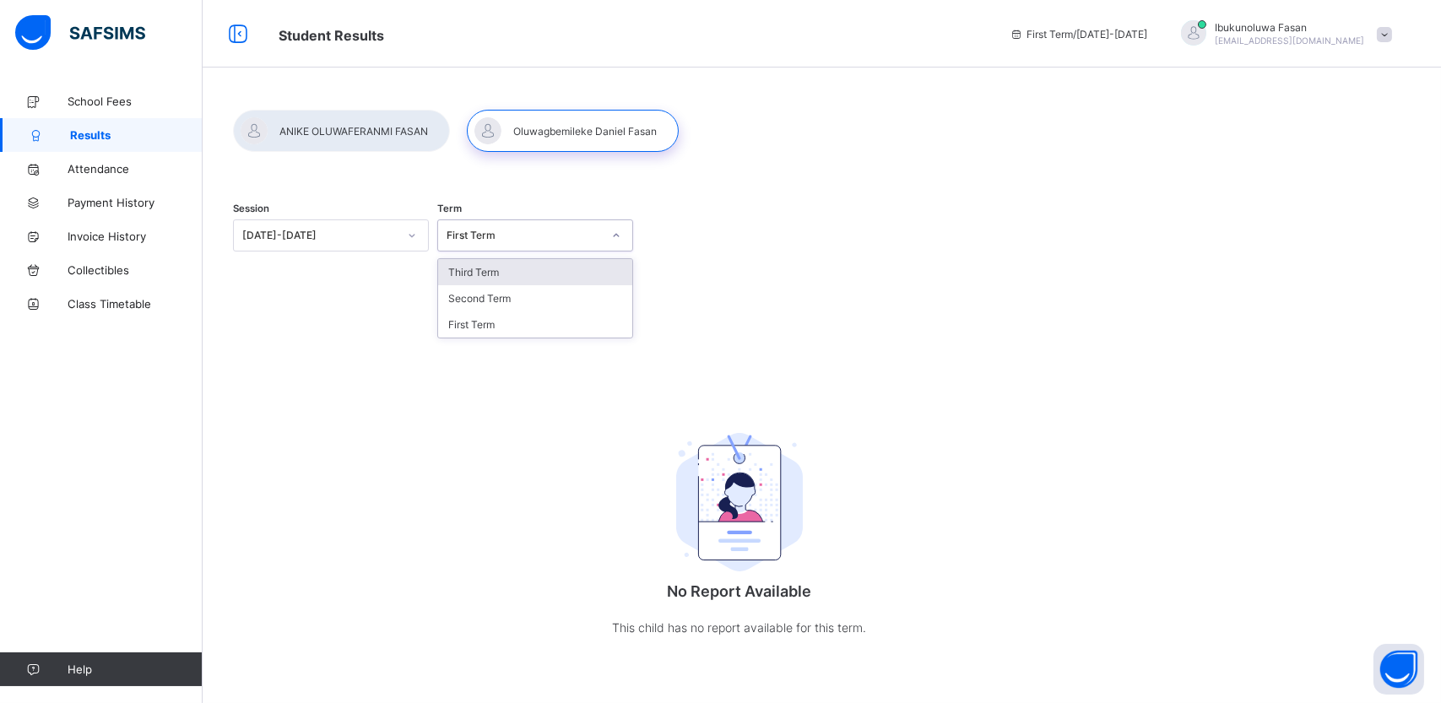
click at [584, 243] on div "First Term" at bounding box center [519, 236] width 162 height 24
click at [563, 262] on div "Third Term" at bounding box center [535, 272] width 194 height 26
click at [407, 234] on icon at bounding box center [412, 235] width 10 height 17
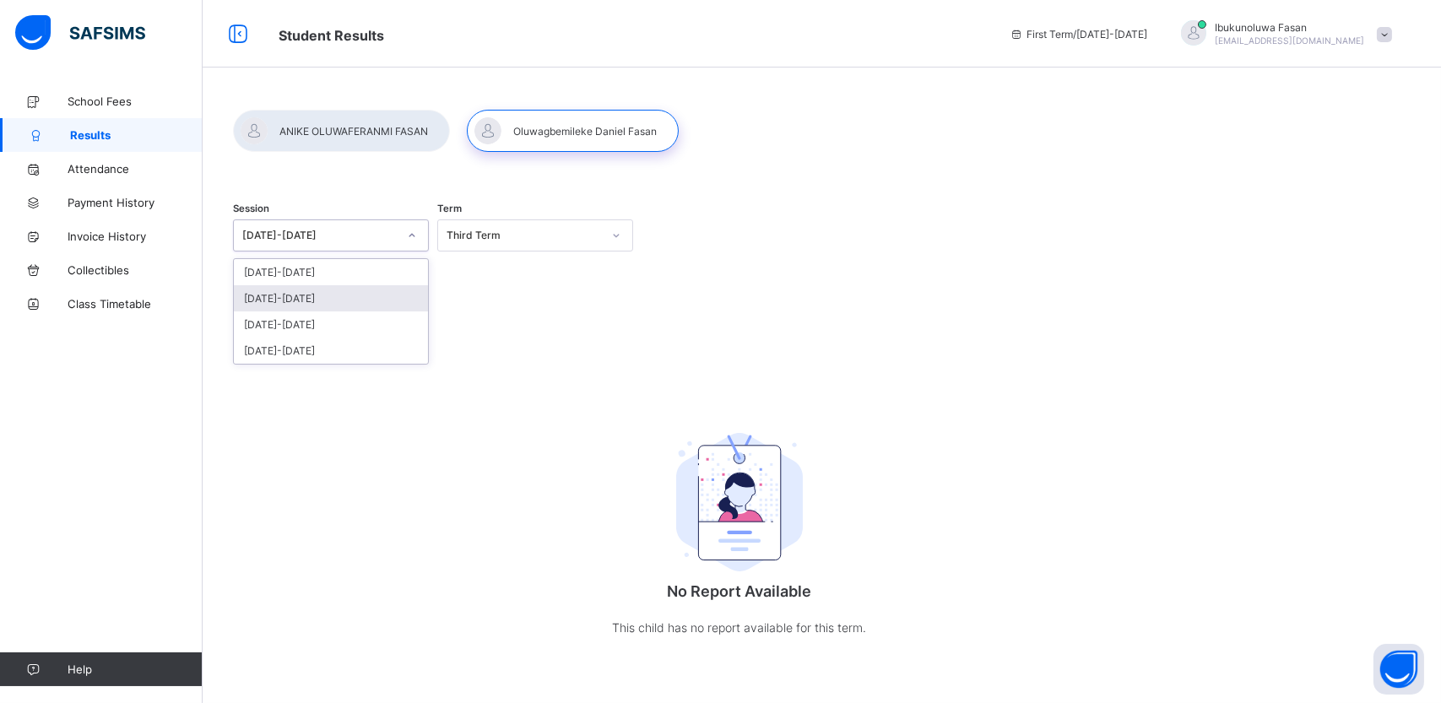
click at [346, 302] on div "[DATE]-[DATE]" at bounding box center [331, 298] width 194 height 26
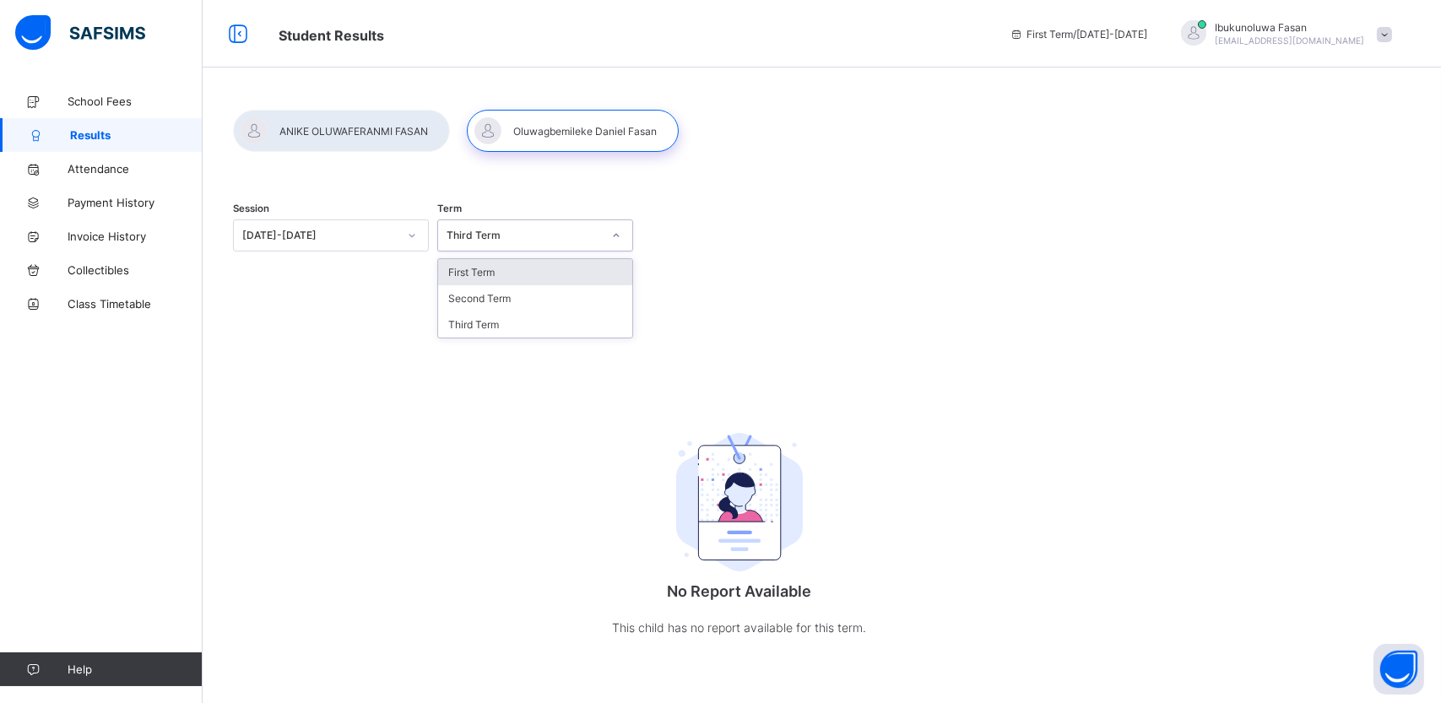
click at [576, 232] on div "Third Term" at bounding box center [523, 236] width 155 height 13
click at [528, 316] on div "Third Term" at bounding box center [535, 324] width 194 height 26
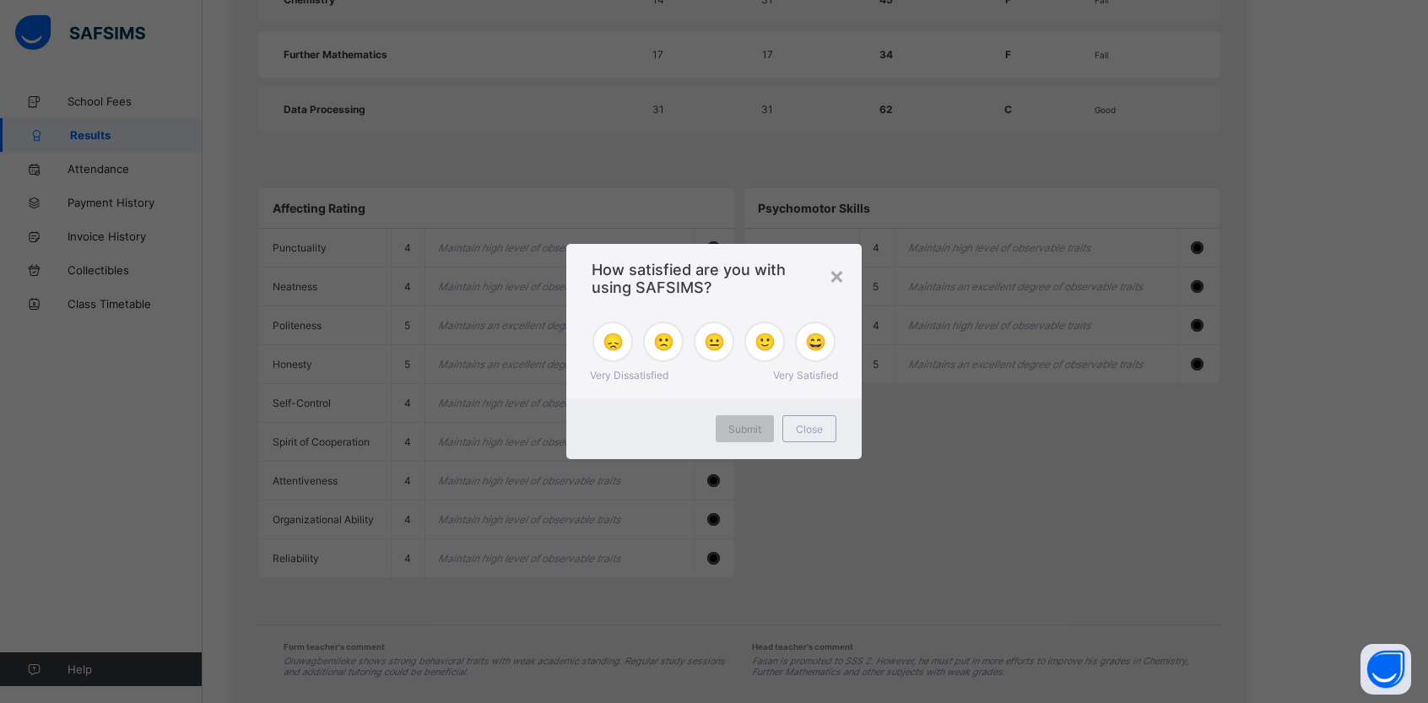
scroll to position [1171, 0]
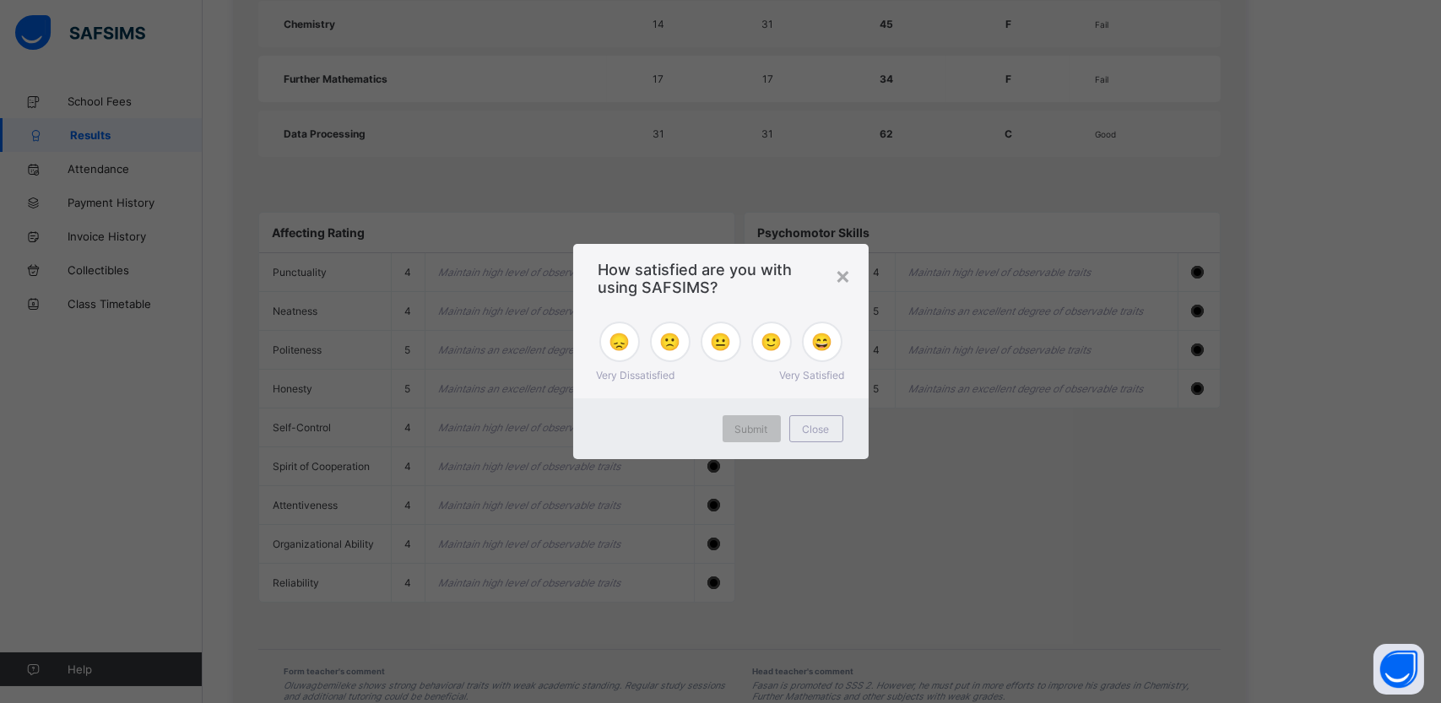
drag, startPoint x: 1440, startPoint y: 165, endPoint x: 1423, endPoint y: 550, distance: 385.2
click at [843, 277] on div "×" at bounding box center [844, 275] width 16 height 29
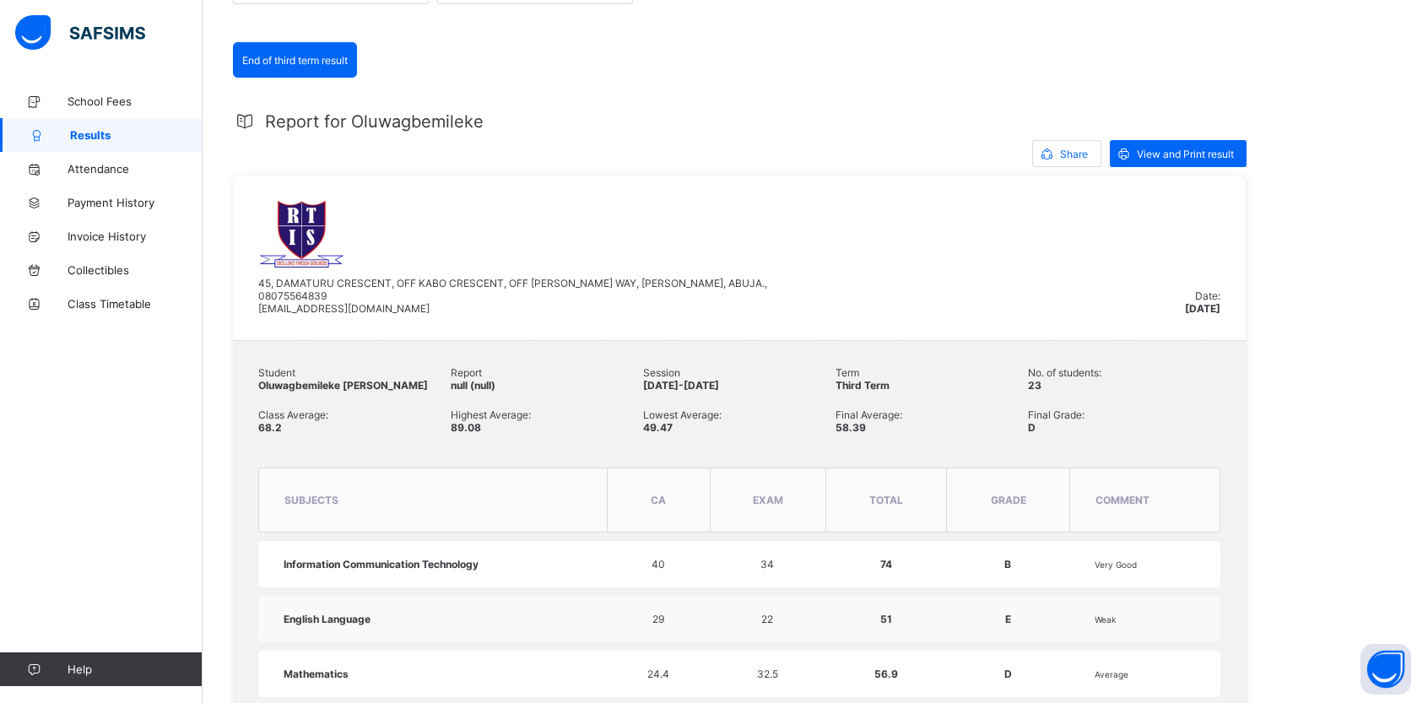
scroll to position [265, 0]
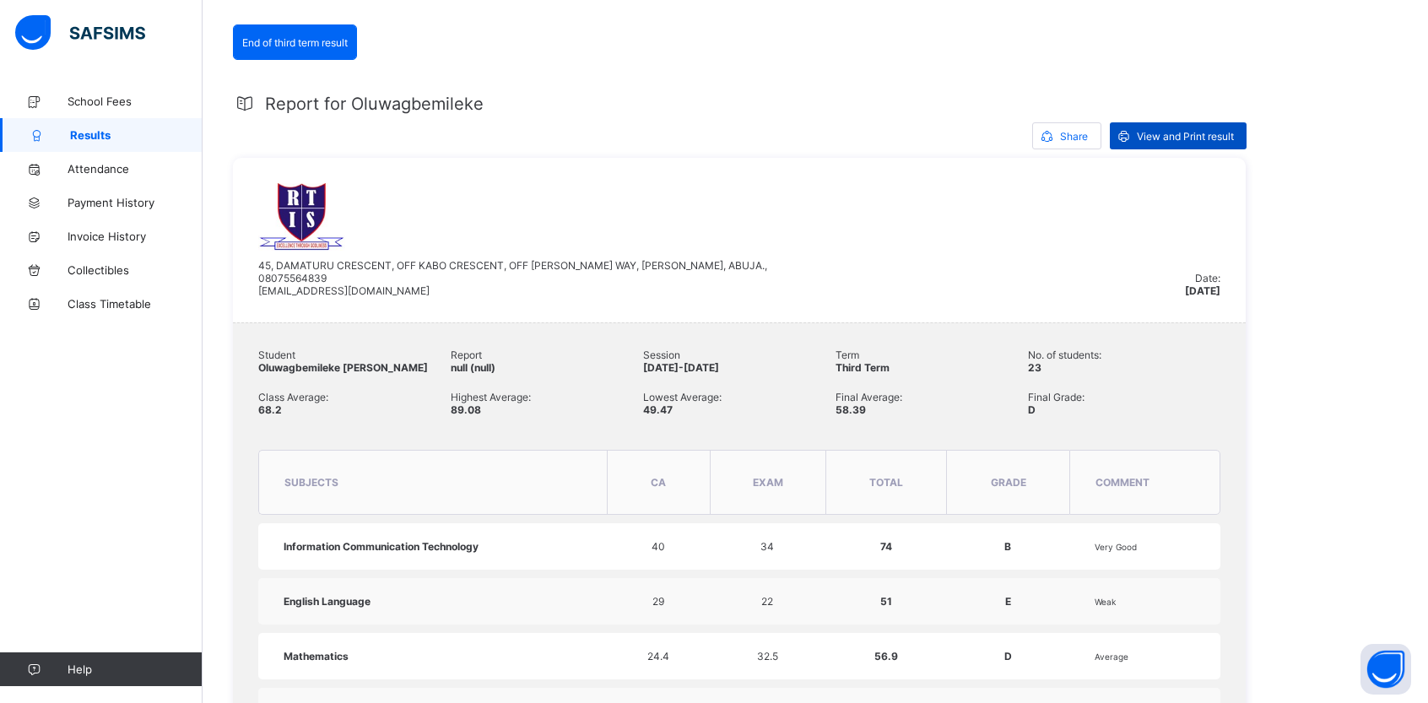
click at [1174, 133] on span "View and Print result" at bounding box center [1185, 136] width 97 height 13
click at [97, 138] on span "Results" at bounding box center [136, 135] width 133 height 14
click at [116, 98] on span "School Fees" at bounding box center [135, 102] width 135 height 14
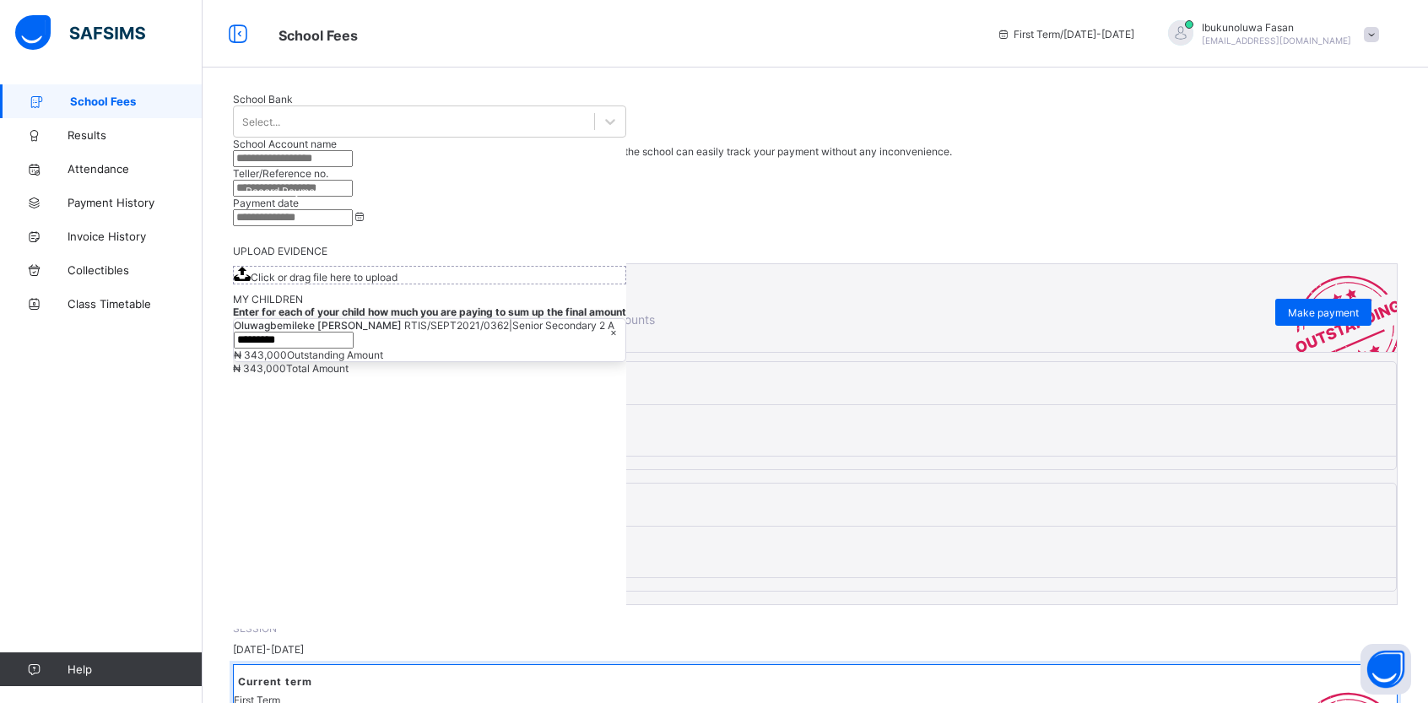
click at [496, 387] on div "ANIKE OLUWAFERANMI FASAN Junior Secondary 2 A" at bounding box center [815, 374] width 1161 height 25
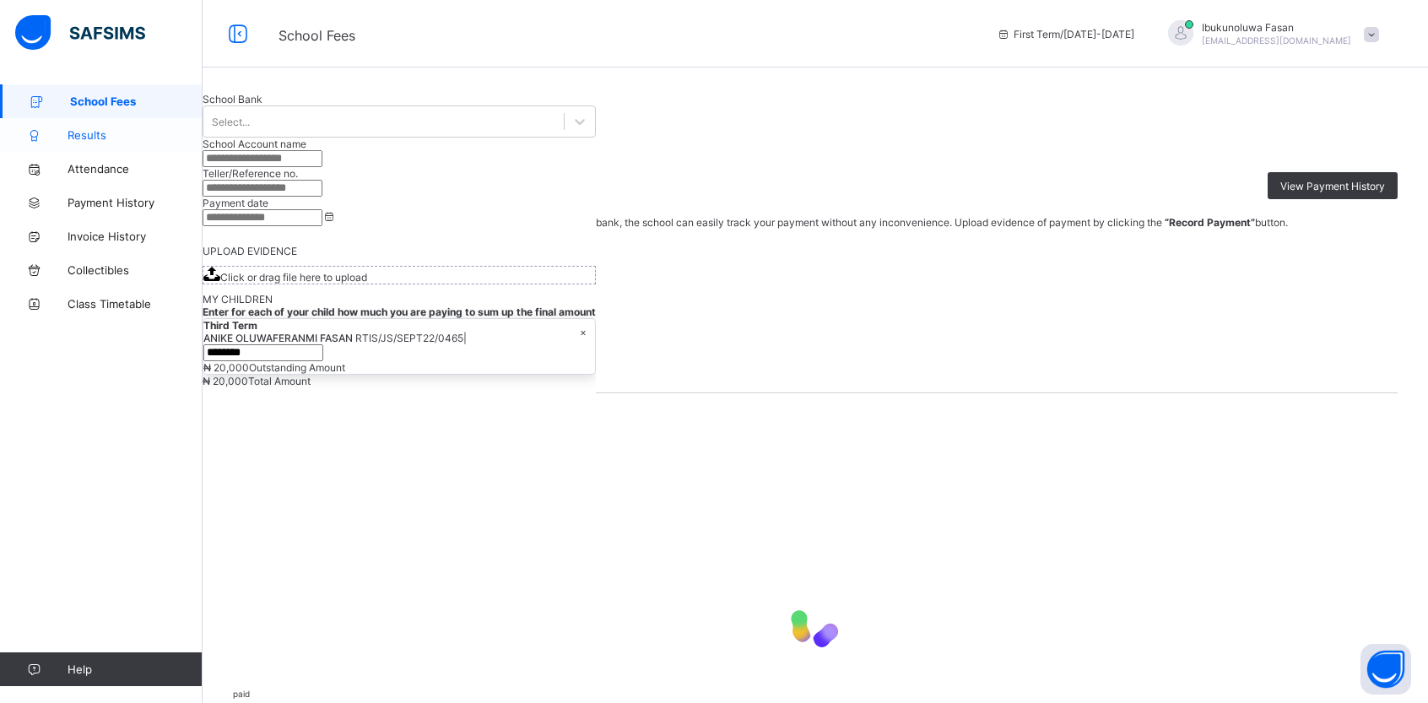
click at [102, 142] on link "Results" at bounding box center [101, 135] width 203 height 34
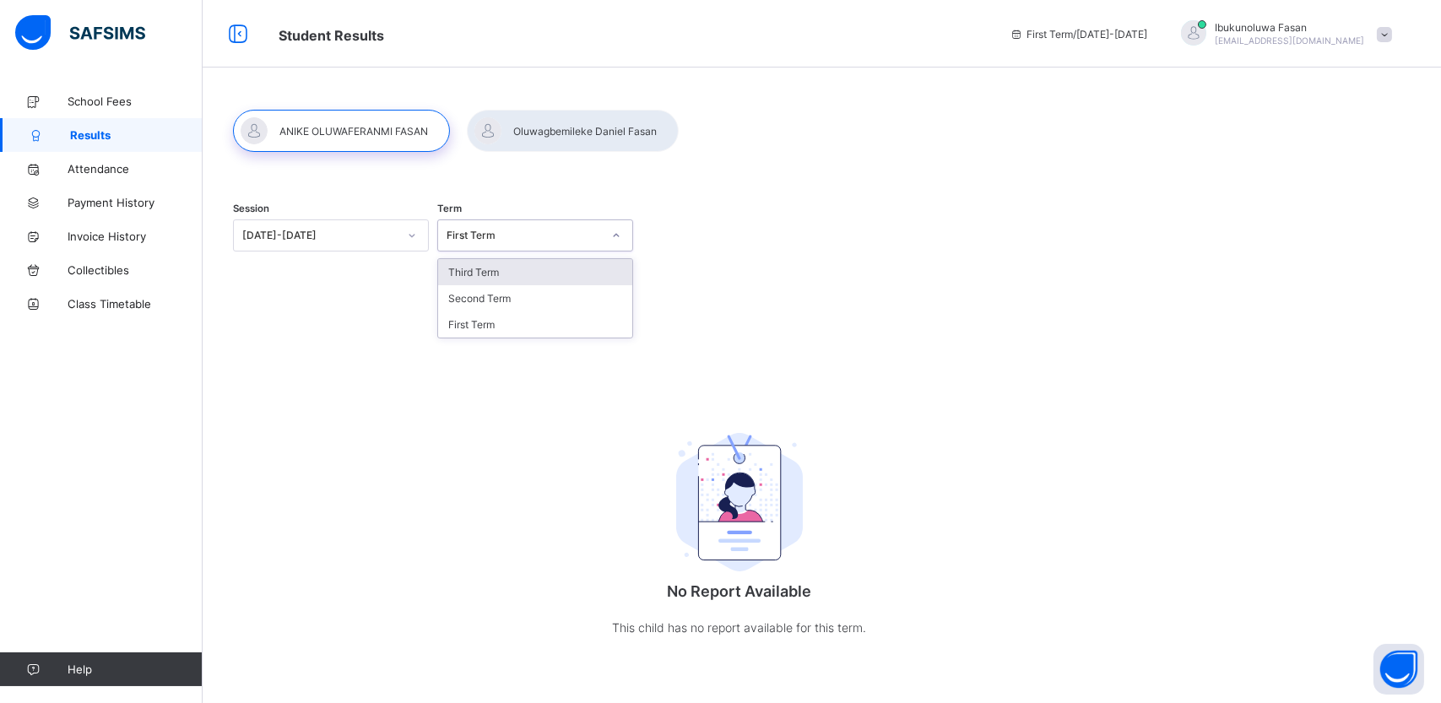
click at [502, 238] on div "First Term" at bounding box center [523, 236] width 155 height 13
click at [494, 270] on div "Third Term" at bounding box center [535, 272] width 194 height 26
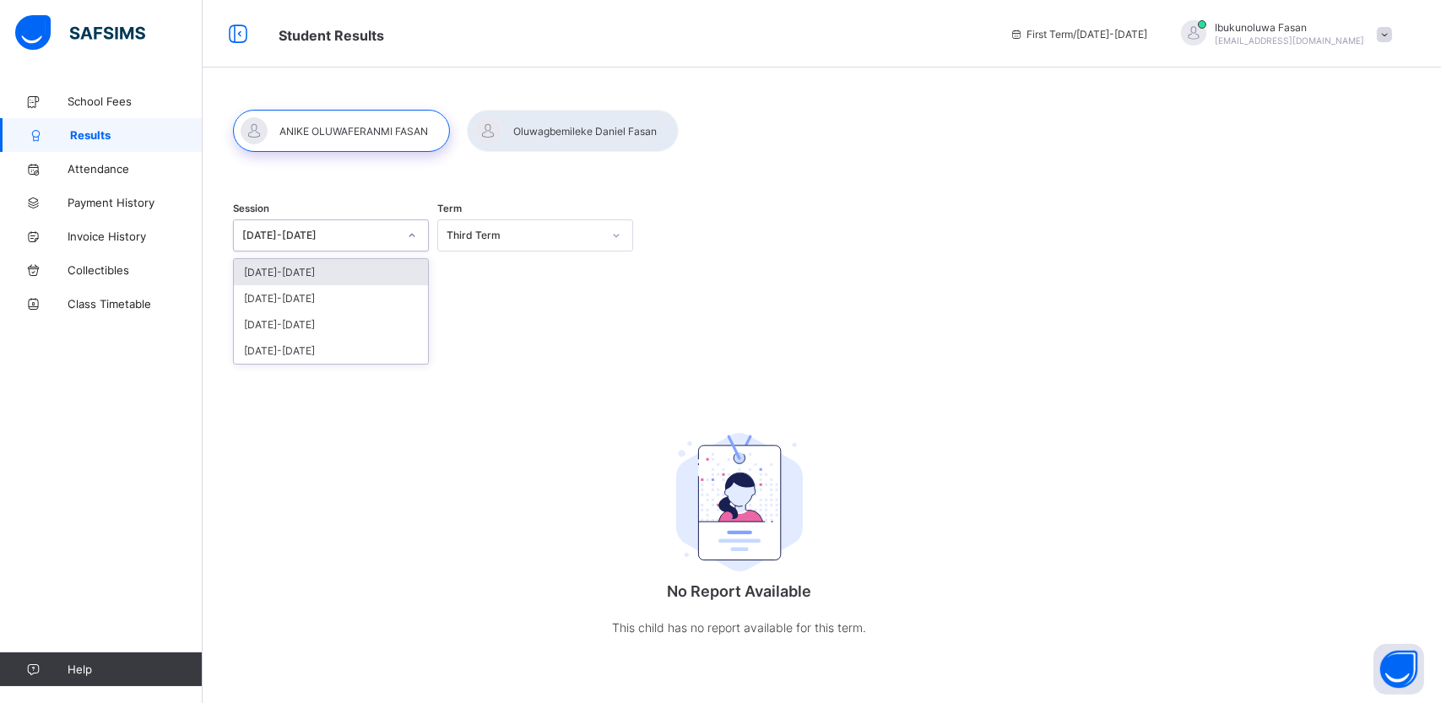
click at [412, 231] on icon at bounding box center [412, 235] width 10 height 17
click at [351, 297] on div "[DATE]-[DATE]" at bounding box center [331, 298] width 194 height 26
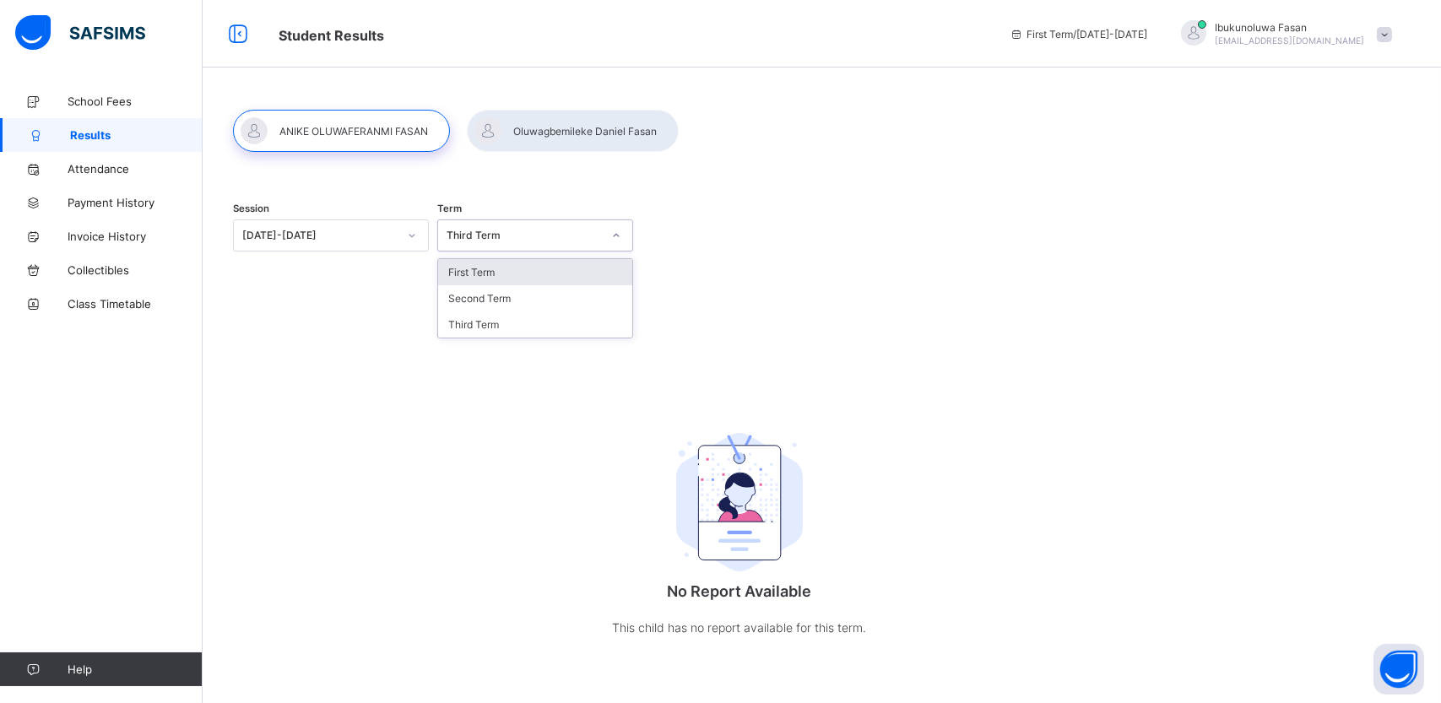
click at [576, 241] on div "Third Term" at bounding box center [523, 236] width 155 height 13
click at [540, 316] on div "Third Term" at bounding box center [535, 324] width 194 height 26
click at [388, 240] on div "[DATE]-[DATE]" at bounding box center [319, 236] width 155 height 13
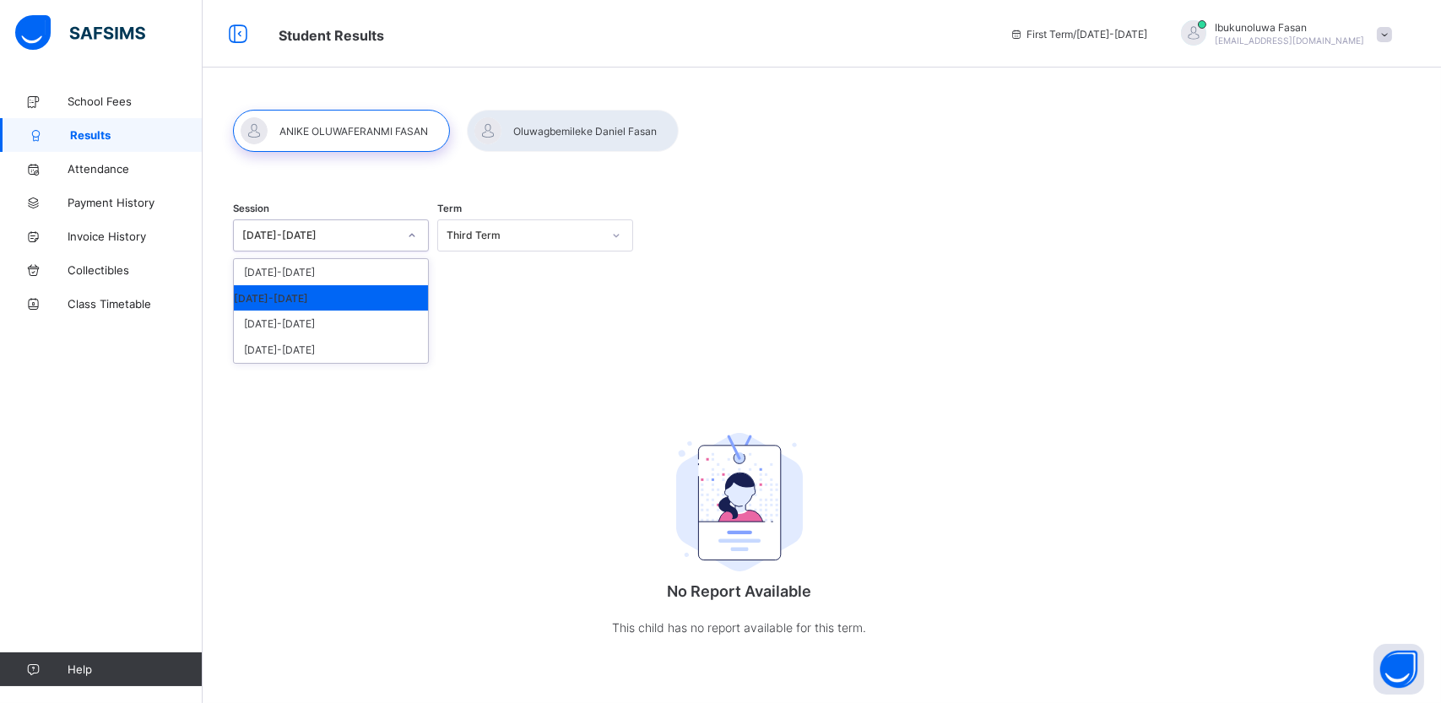
click at [349, 296] on div "[DATE]-[DATE]" at bounding box center [331, 297] width 194 height 25
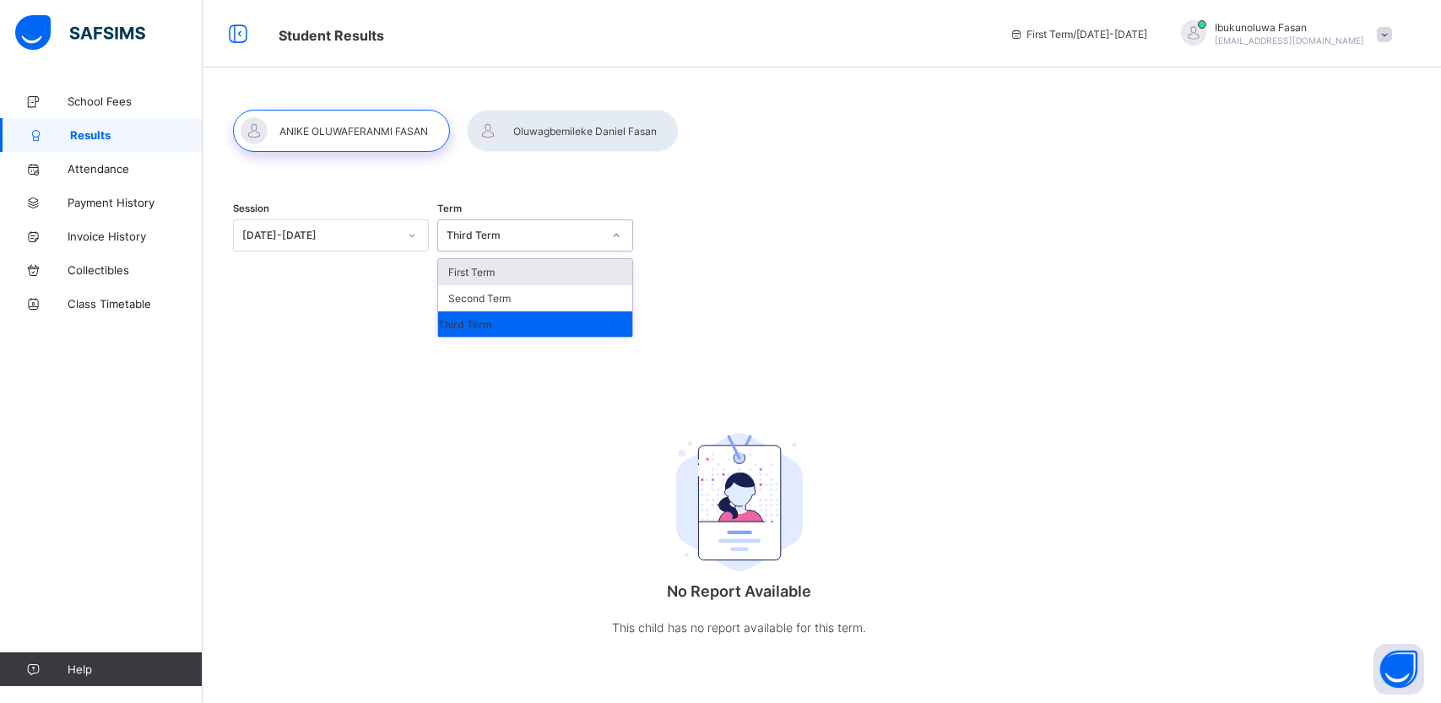
click at [484, 248] on div "Third Term" at bounding box center [535, 235] width 196 height 32
click at [489, 300] on div "Second Term" at bounding box center [535, 298] width 194 height 26
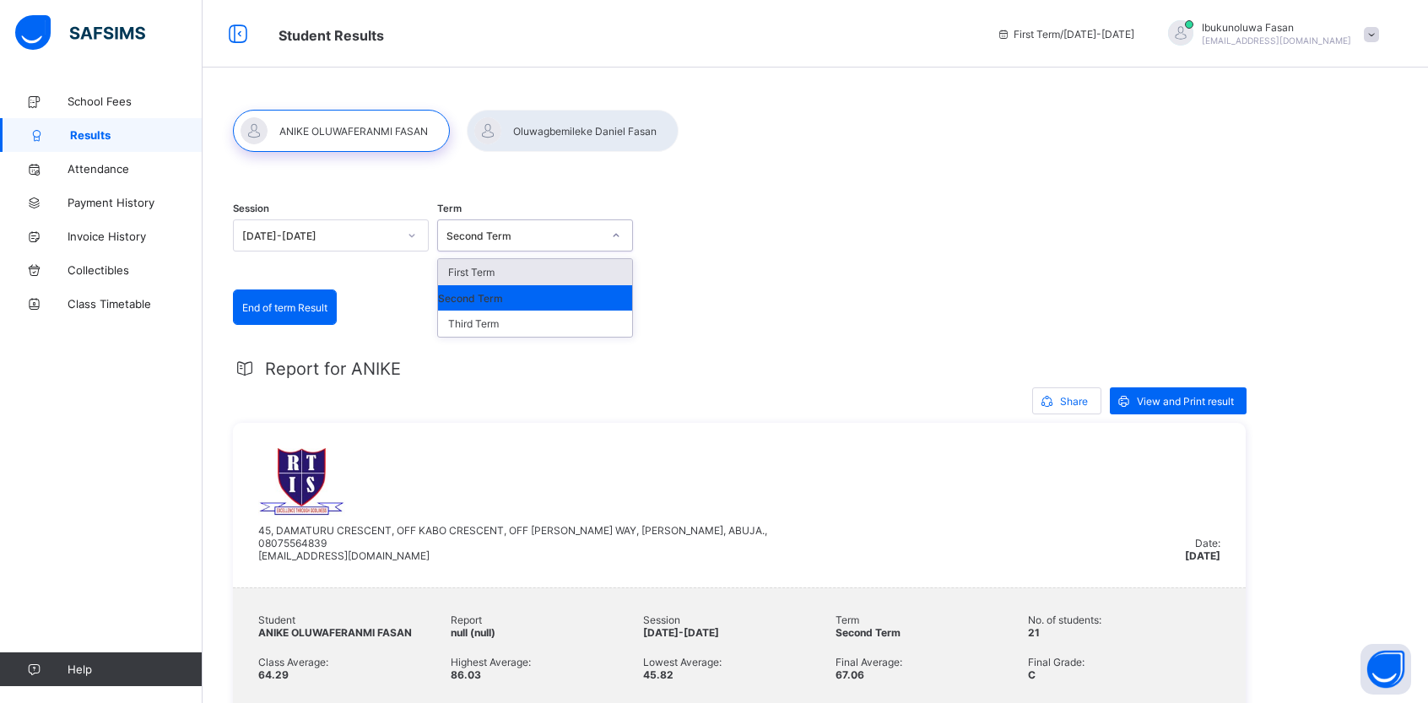
click at [566, 234] on div "Second Term" at bounding box center [523, 236] width 155 height 13
click at [542, 272] on div "First Term" at bounding box center [535, 272] width 194 height 26
click at [513, 242] on div "First Term" at bounding box center [519, 236] width 162 height 24
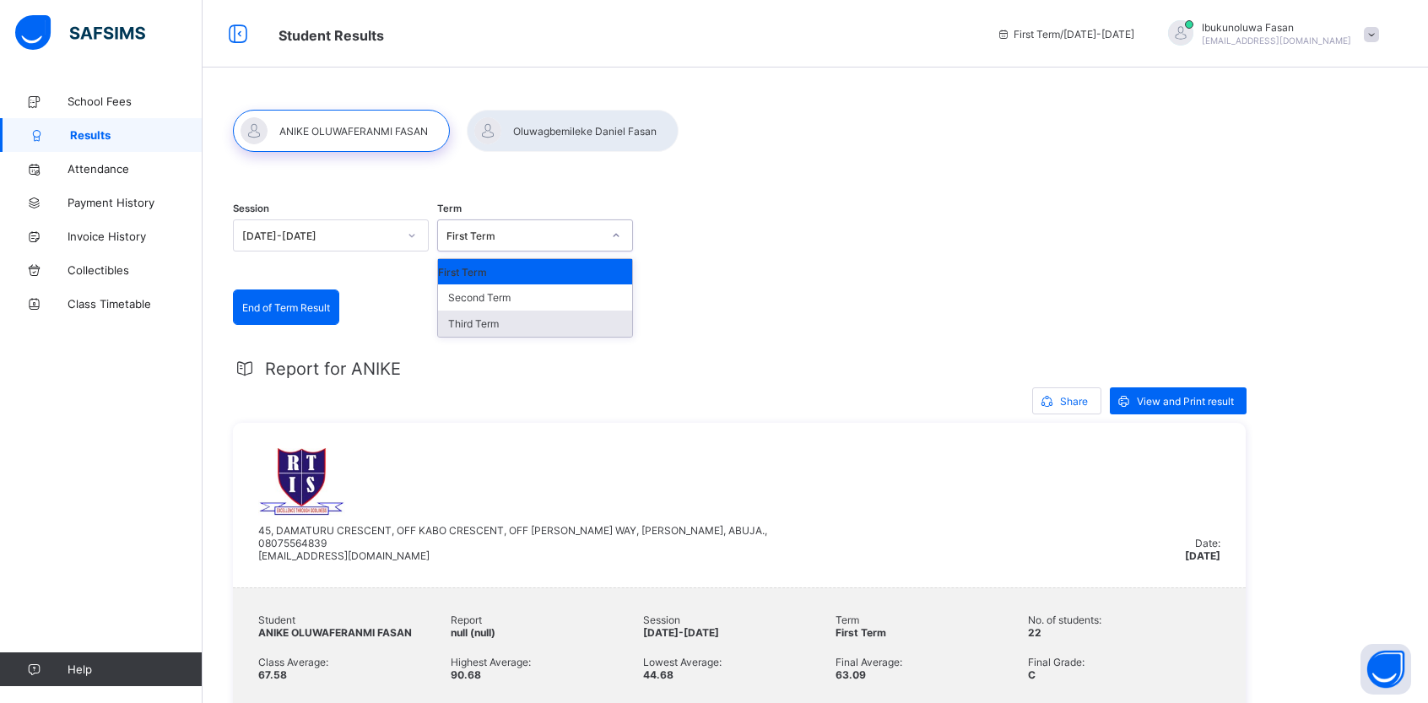
click at [496, 323] on div "Third Term" at bounding box center [535, 324] width 194 height 26
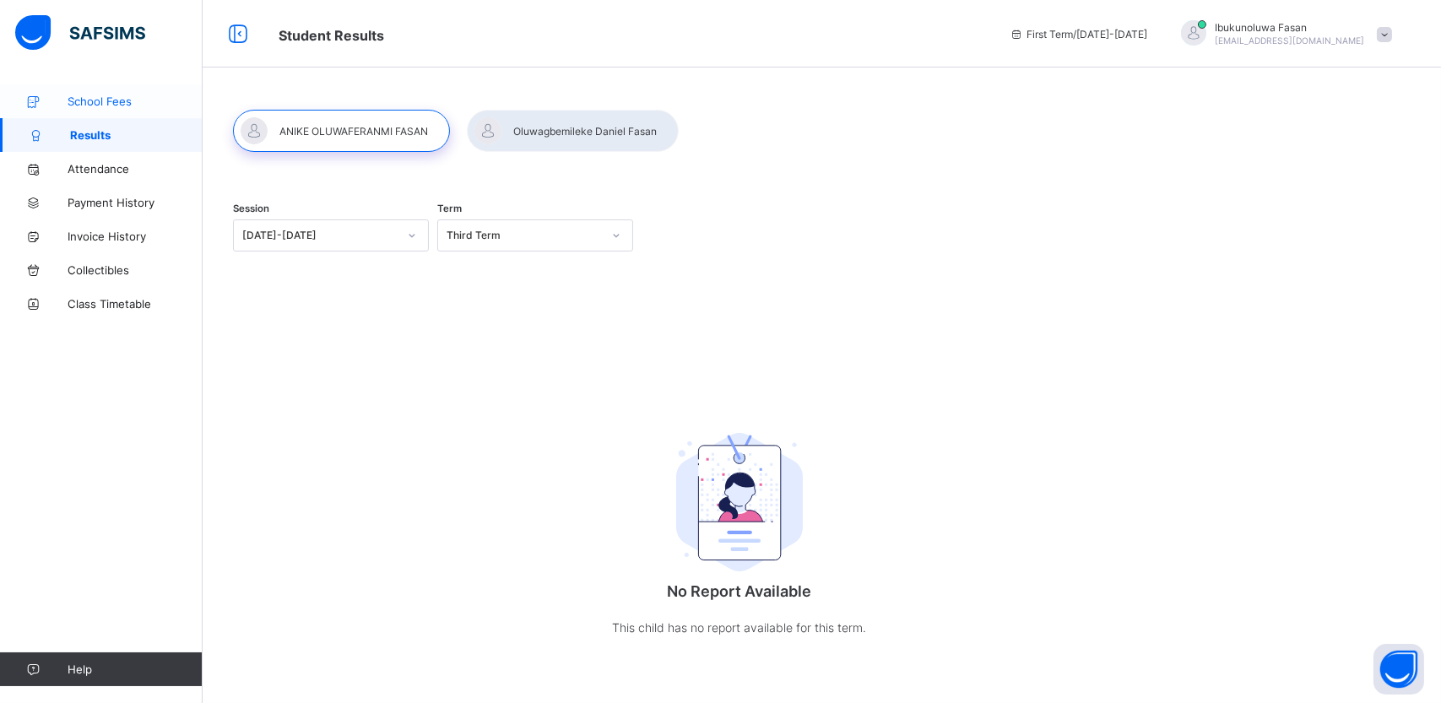
click at [95, 99] on span "School Fees" at bounding box center [135, 102] width 135 height 14
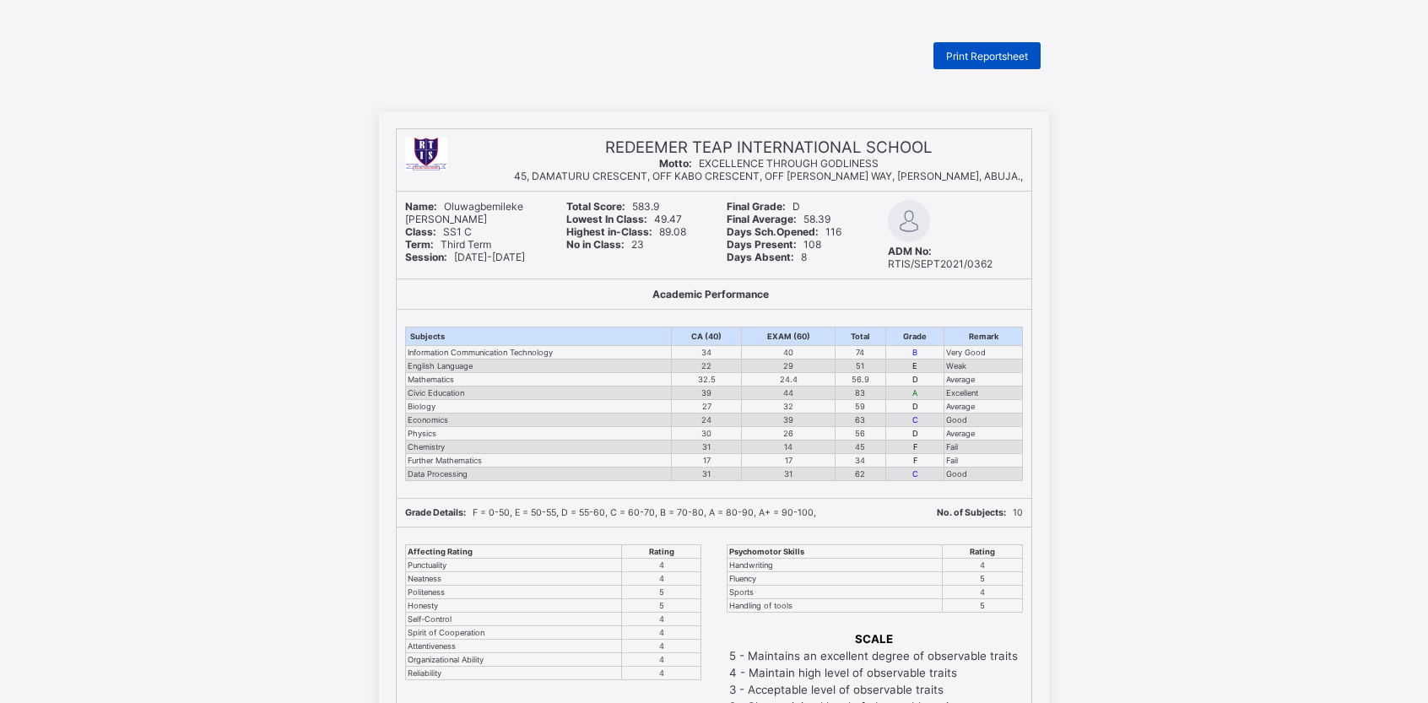
click at [986, 54] on span "Print Reportsheet" at bounding box center [987, 56] width 82 height 13
